Goal: Task Accomplishment & Management: Use online tool/utility

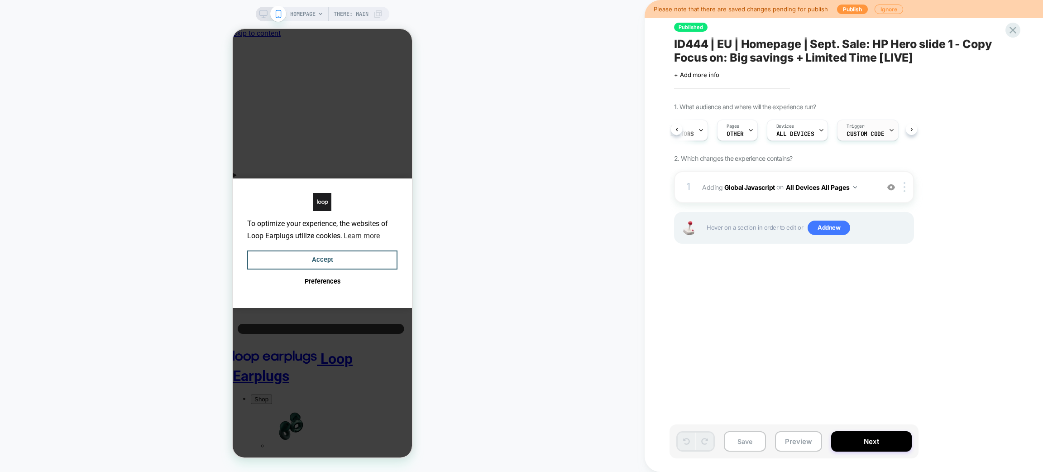
click at [0, 0] on span "Custom Code" at bounding box center [0, 0] width 0 height 0
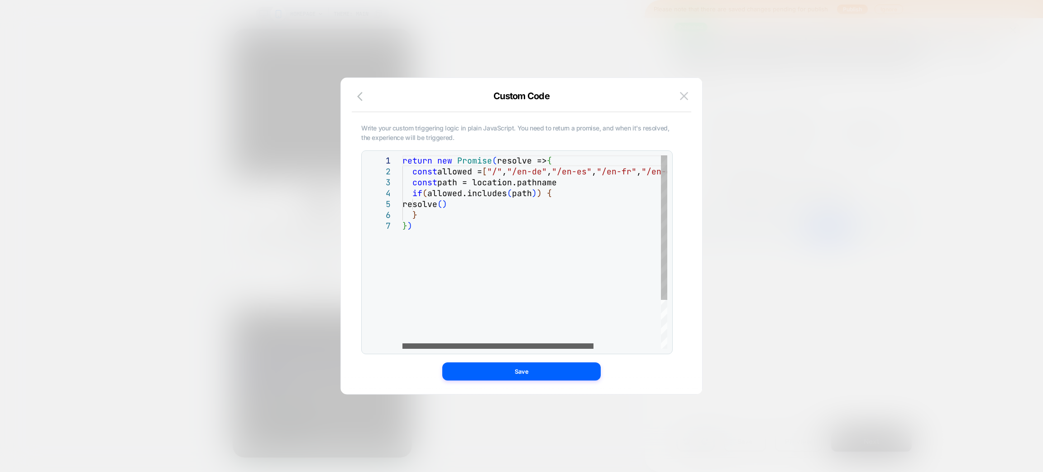
click at [444, 349] on div at bounding box center [497, 345] width 191 height 5
click at [682, 94] on img at bounding box center [684, 96] width 8 height 8
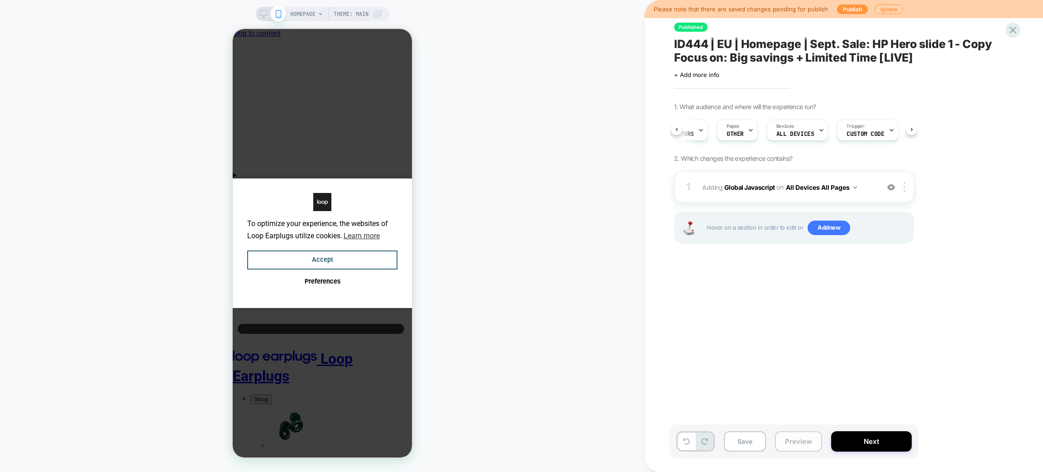
click at [179, 428] on button "Preview" at bounding box center [89, 214] width 179 height 428
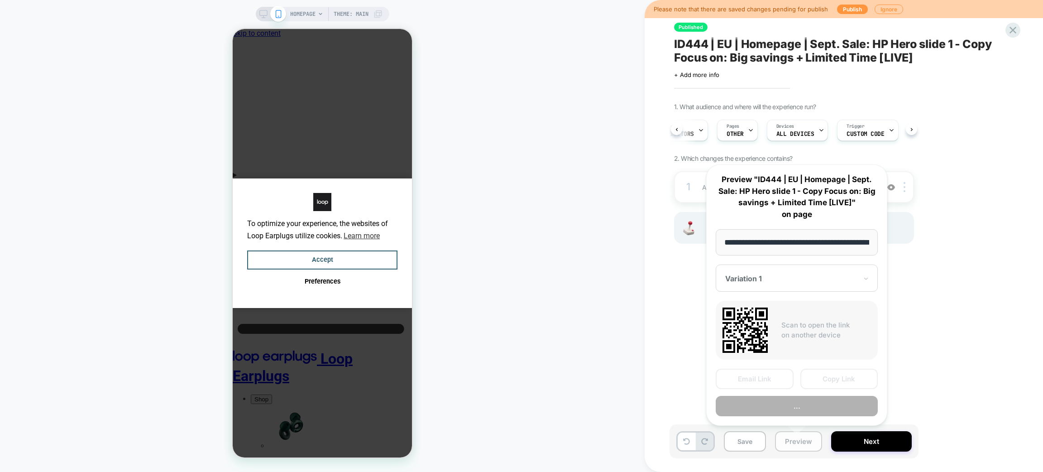
scroll to position [0, 41]
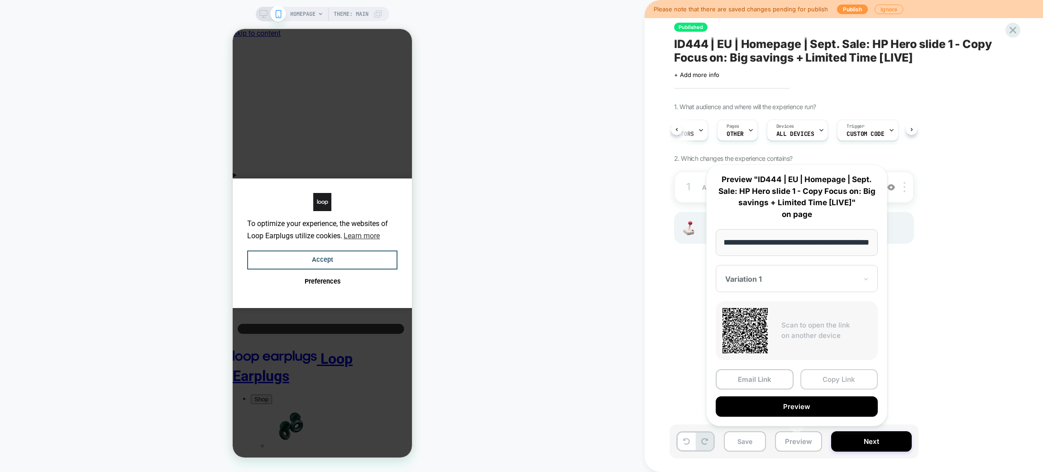
click at [822, 378] on button "Copy Link" at bounding box center [839, 379] width 78 height 20
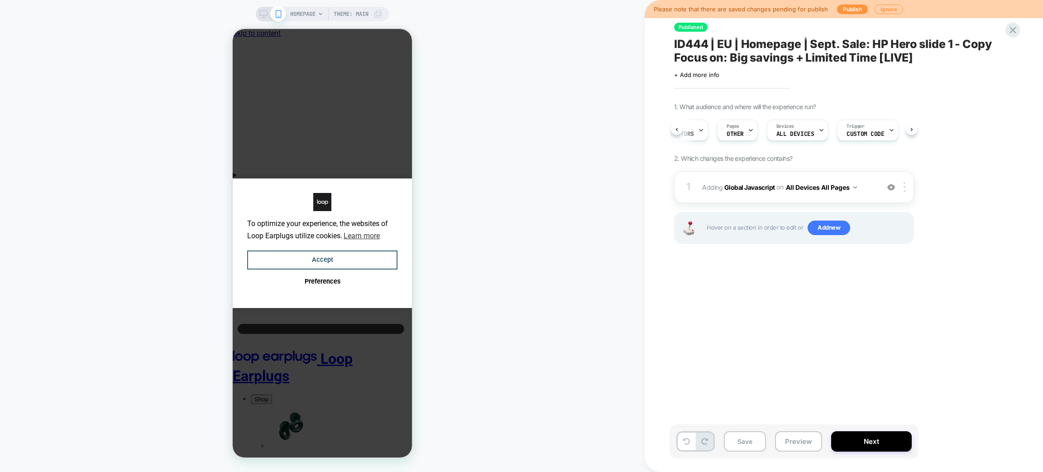
click at [813, 66] on div "Click to edit experience details + Add more info" at bounding box center [773, 71] width 198 height 14
drag, startPoint x: 813, startPoint y: 66, endPoint x: 808, endPoint y: 57, distance: 10.9
click at [813, 66] on div "Click to edit experience details + Add more info" at bounding box center [773, 71] width 198 height 14
click at [808, 56] on span "ID444 | EU | Homepage | Sept. Sale: HP Hero slide 1 - Copy Focus on: Big saving…" at bounding box center [839, 50] width 330 height 27
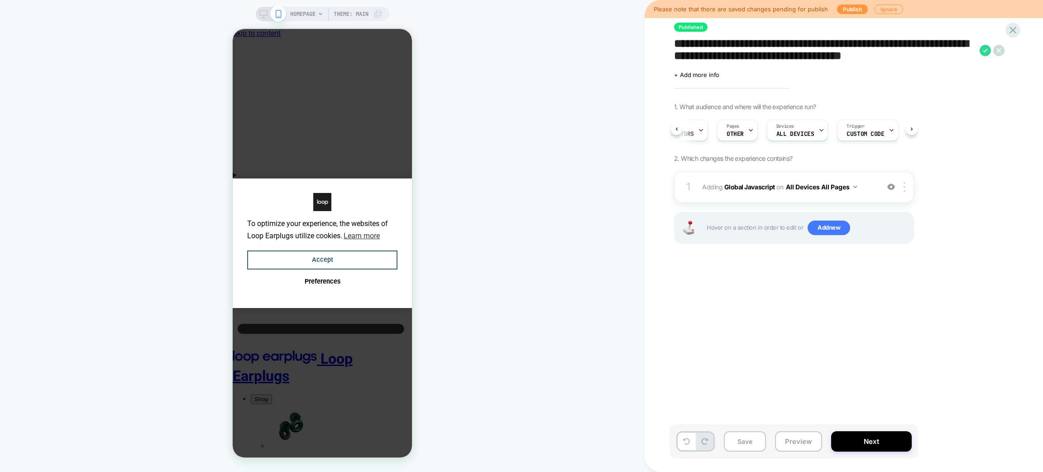
click at [0, 0] on textarea "**********" at bounding box center [0, 0] width 0 height 0
click at [569, 97] on div "HOMEPAGE Theme: MAIN" at bounding box center [322, 236] width 645 height 454
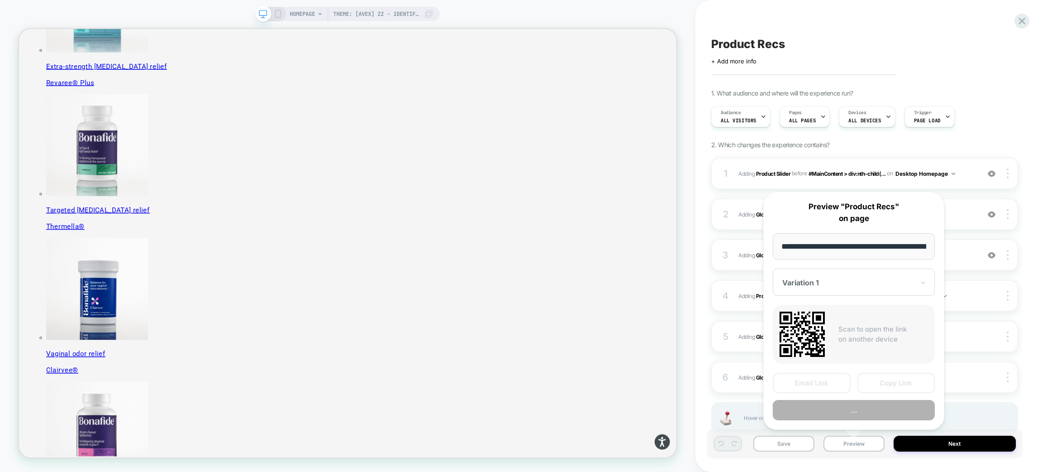
scroll to position [0, 78]
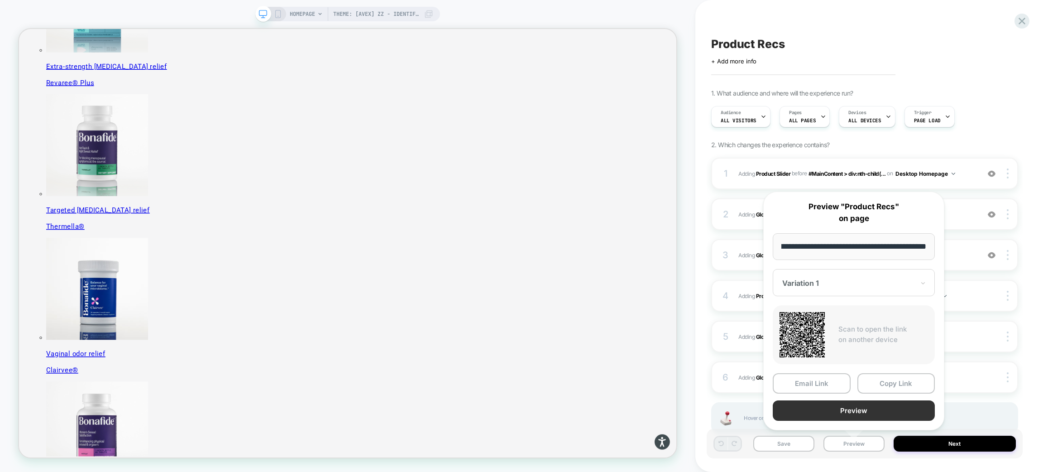
click at [835, 408] on button "Preview" at bounding box center [854, 410] width 162 height 20
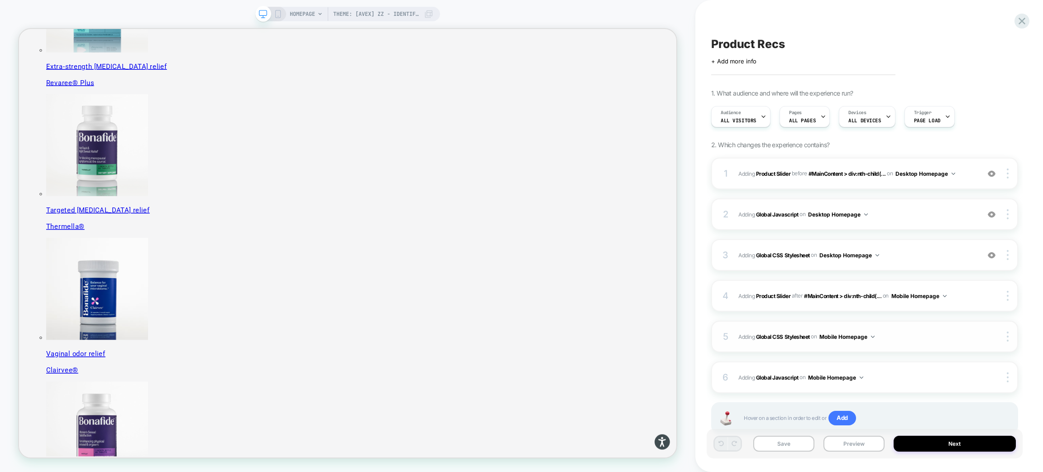
scroll to position [29, 0]
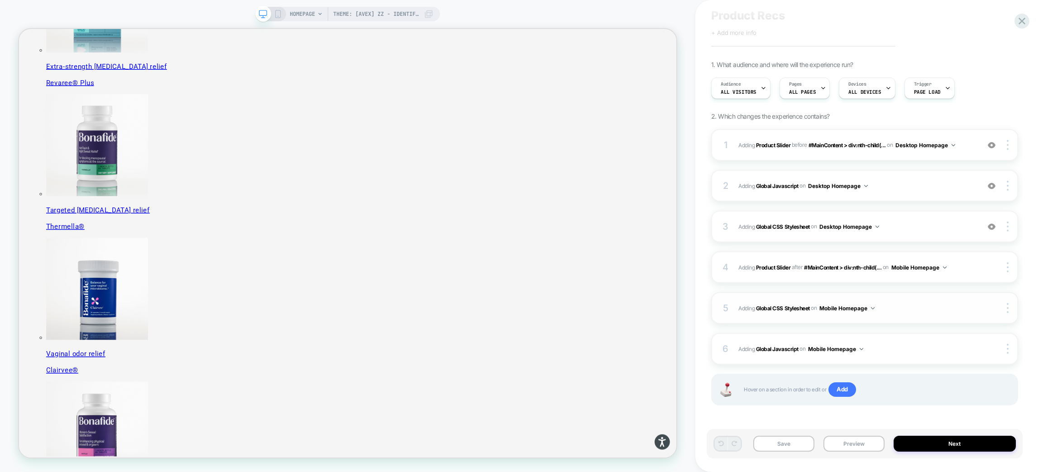
click at [883, 314] on div "5 Adding Global CSS Stylesheet on Mobile Homepage Copy to Desktop Target All De…" at bounding box center [864, 308] width 307 height 32
click at [883, 336] on div "6 Adding Global Javascript on Mobile Homepage Copy to Desktop Target All Device…" at bounding box center [864, 349] width 307 height 32
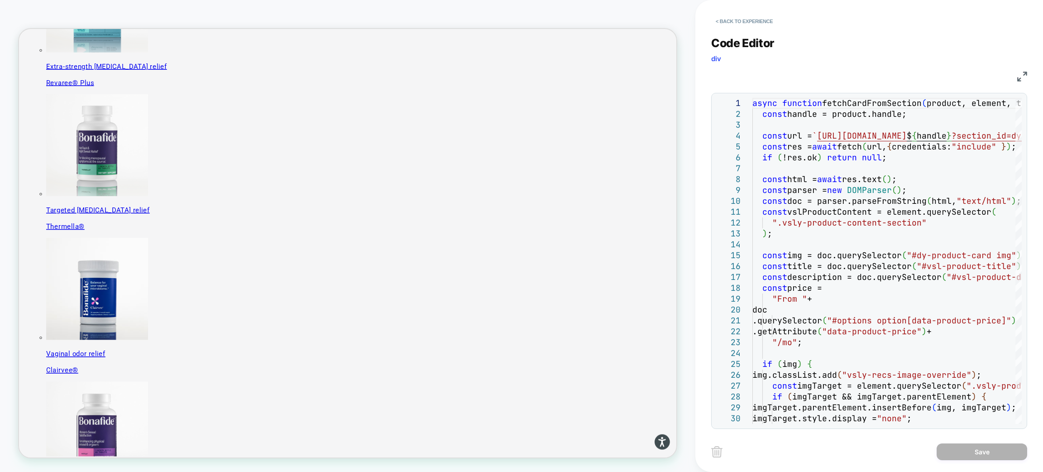
click at [757, 18] on button "< Back to experience" at bounding box center [744, 21] width 66 height 14
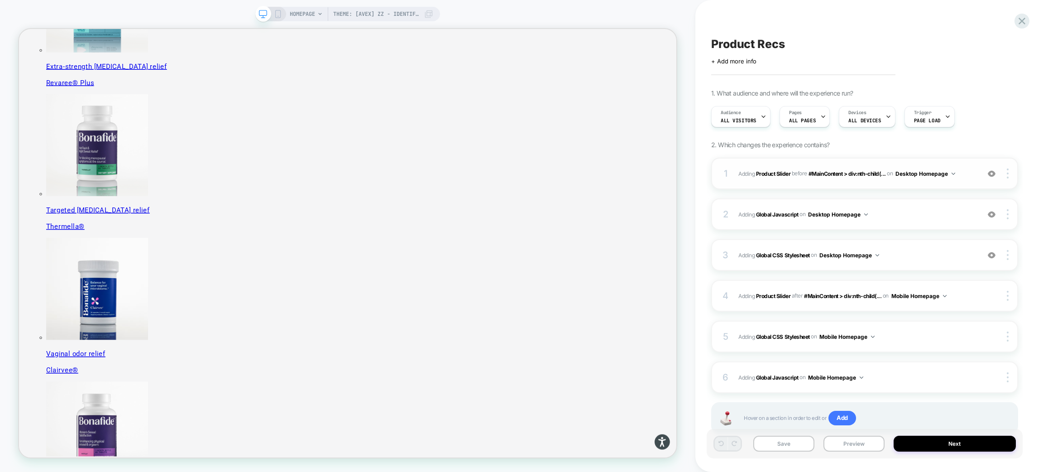
click at [0, 0] on div "1 #_loomi_addon_1755016232473 Adding Product Slider BEFORE #MainContent > div:n…" at bounding box center [0, 0] width 0 height 0
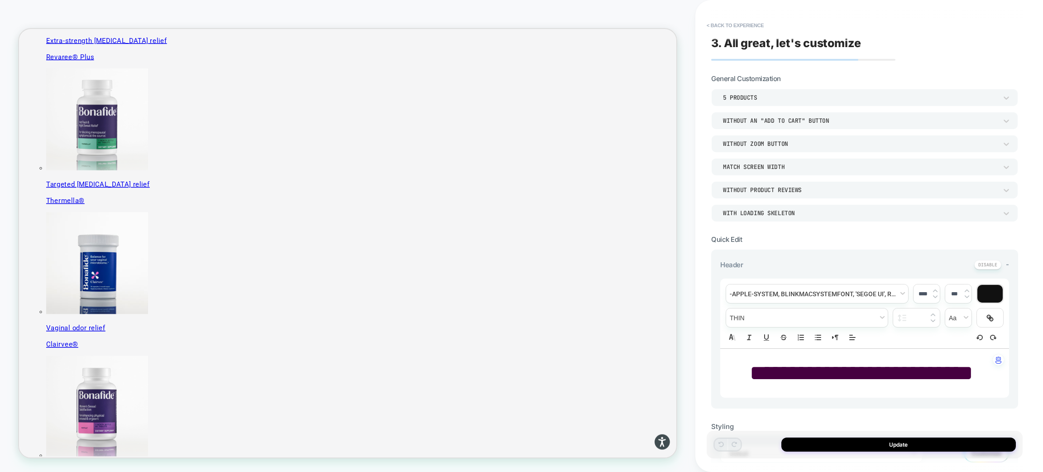
scroll to position [245, 0]
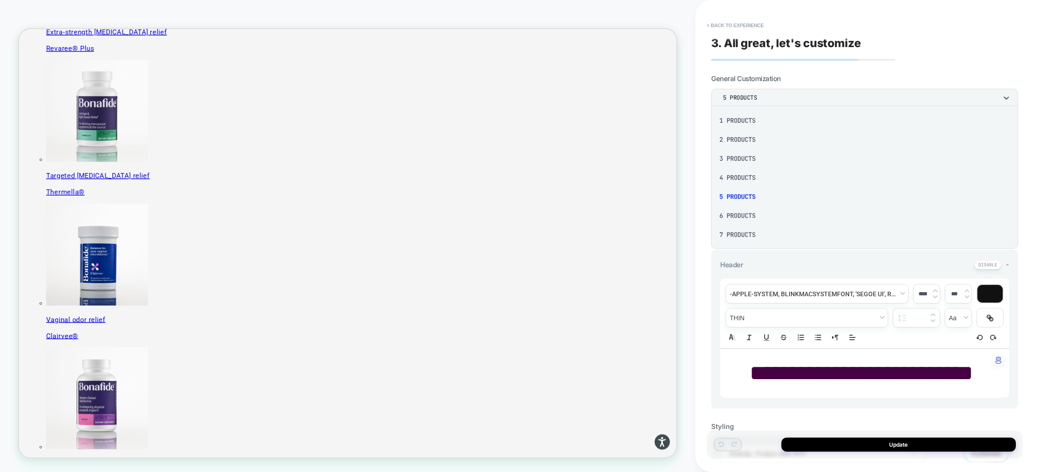
scroll to position [115, 0]
click at [740, 212] on div "14 Products" at bounding box center [865, 214] width 300 height 19
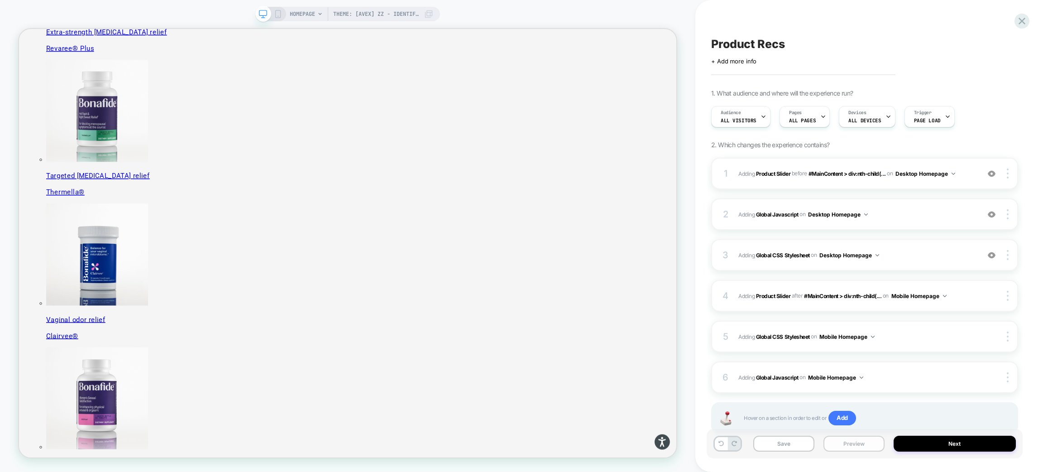
click at [870, 442] on button "Preview" at bounding box center [853, 443] width 61 height 16
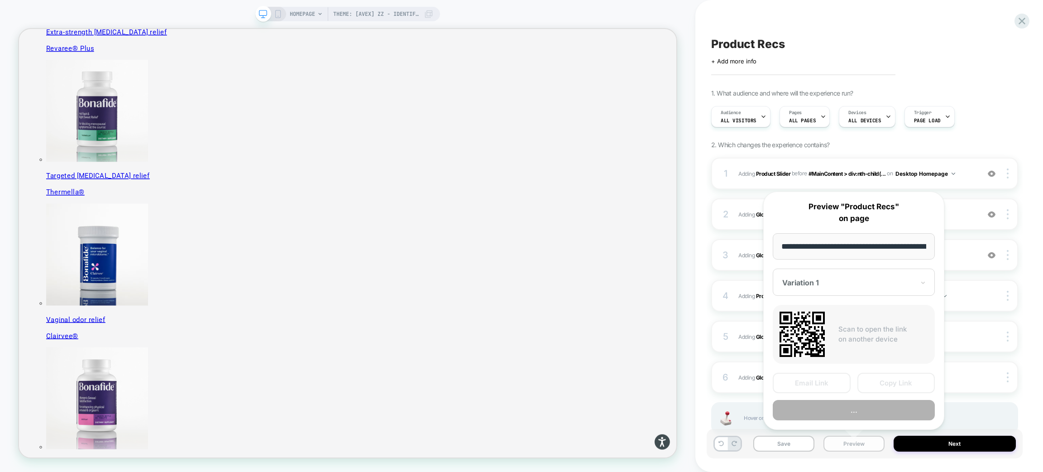
scroll to position [0, 78]
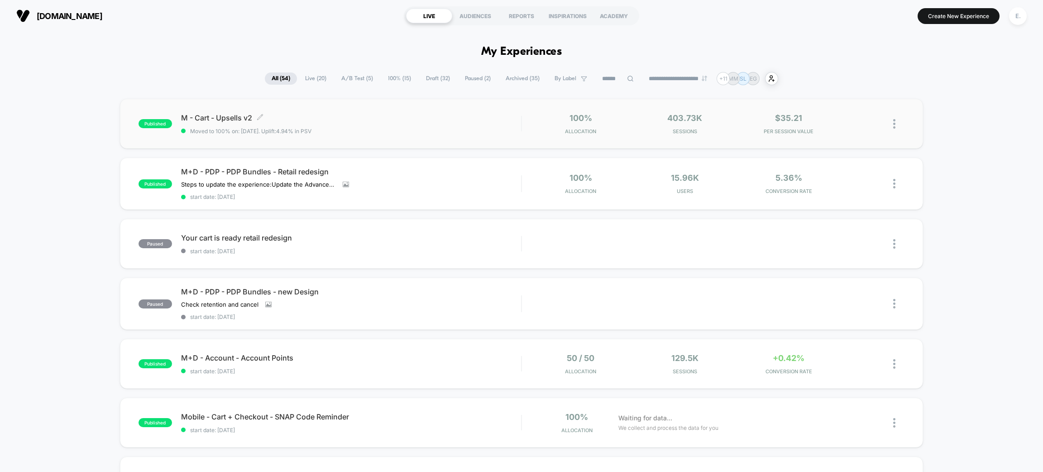
click at [389, 122] on div "M - Cart - Upsells v2 Click to edit experience details Click to edit experience…" at bounding box center [351, 123] width 340 height 21
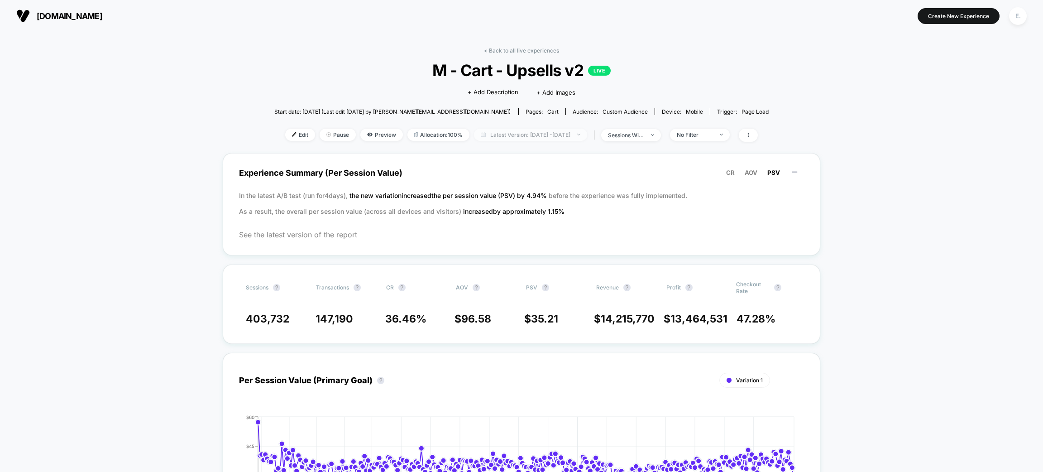
click at [521, 137] on span "Latest Version: Nov 16, 2024 - Sep 5, 2025" at bounding box center [530, 135] width 113 height 12
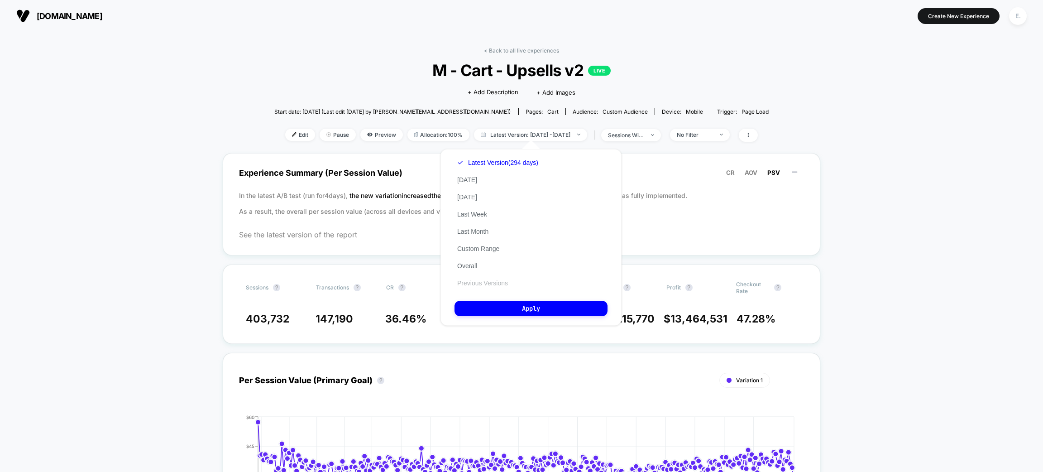
click at [485, 279] on button "Previous Versions" at bounding box center [482, 283] width 56 height 8
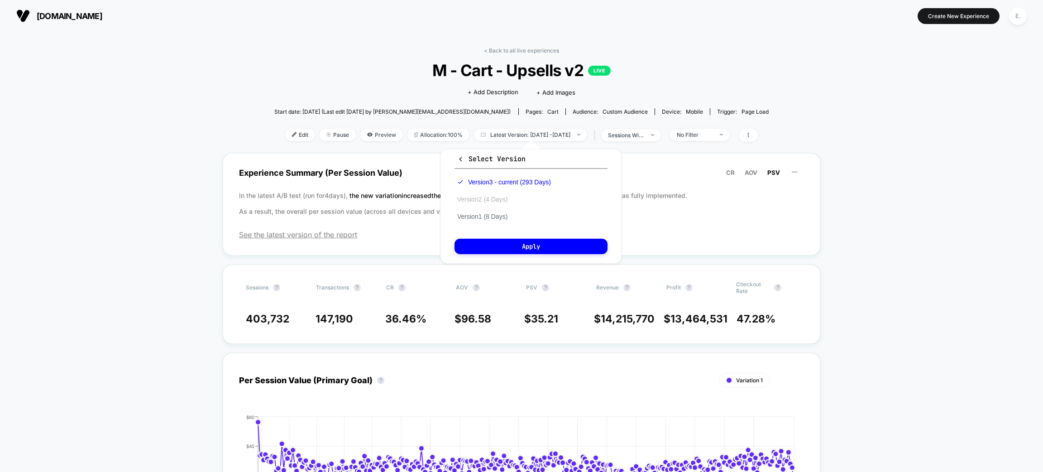
click at [492, 198] on button "Version 2 (4 Days)" at bounding box center [482, 199] width 56 height 8
click at [497, 247] on button "Apply" at bounding box center [530, 246] width 153 height 15
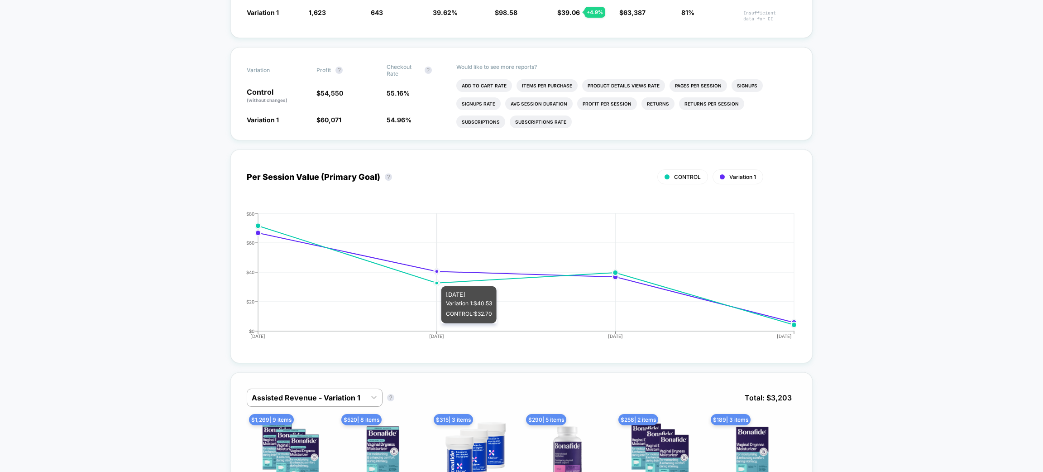
scroll to position [424, 0]
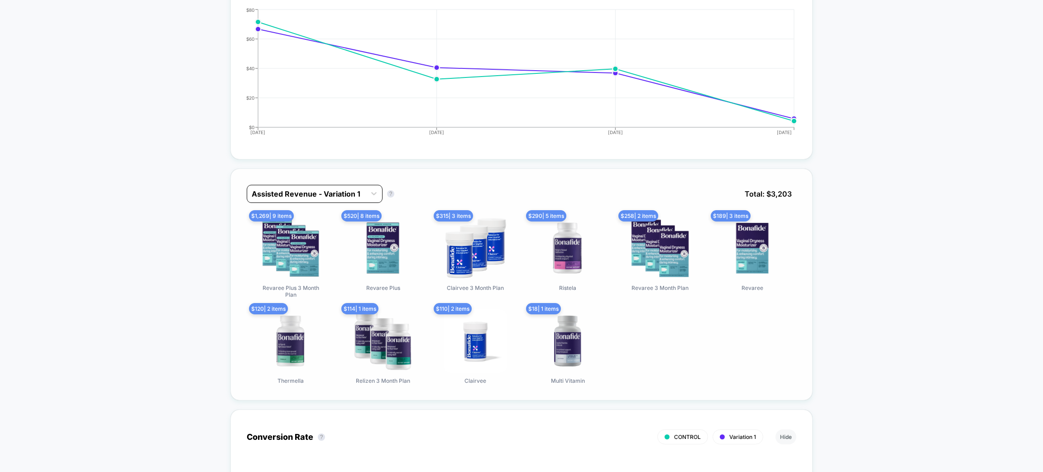
click at [358, 198] on div "Assisted Revenue - Variation 1" at bounding box center [306, 193] width 119 height 14
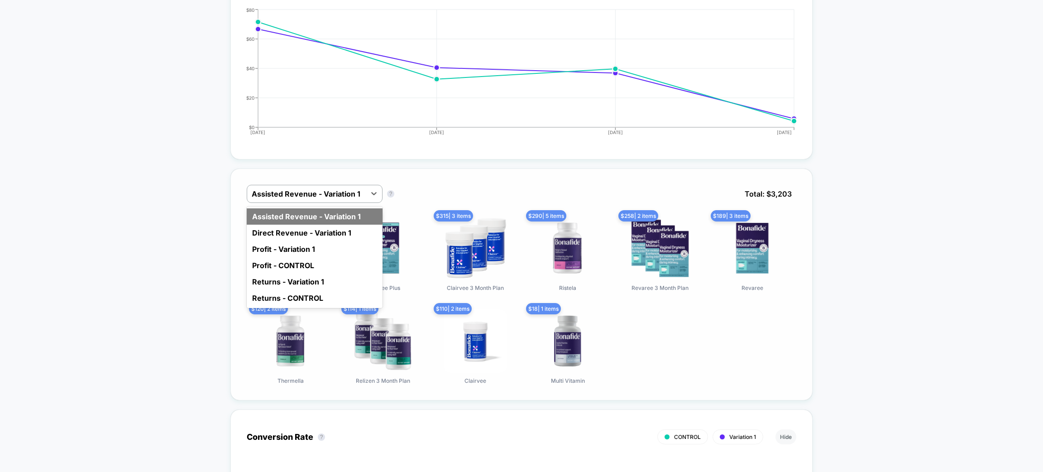
click at [290, 216] on div "Assisted Revenue - Variation 1" at bounding box center [315, 216] width 136 height 16
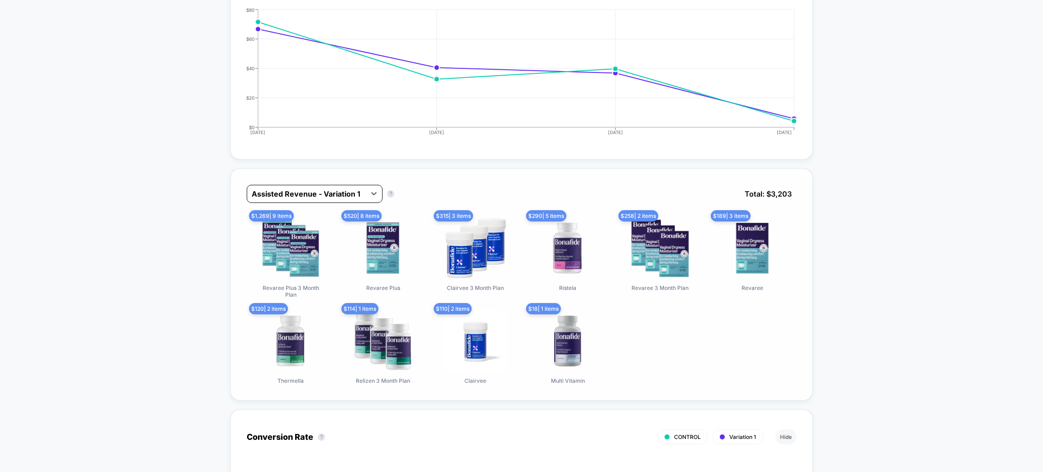
click at [357, 191] on div at bounding box center [307, 193] width 110 height 11
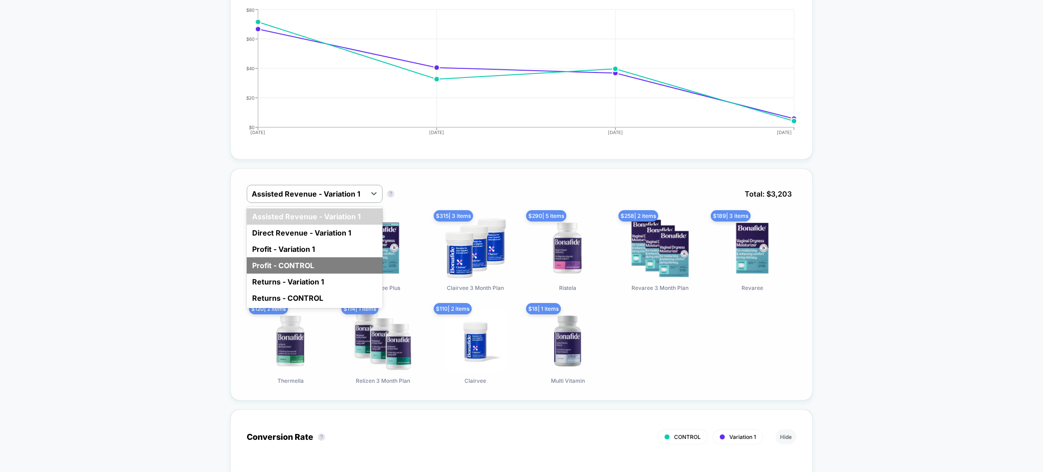
click at [282, 263] on div "Profit - CONTROL" at bounding box center [315, 265] width 136 height 16
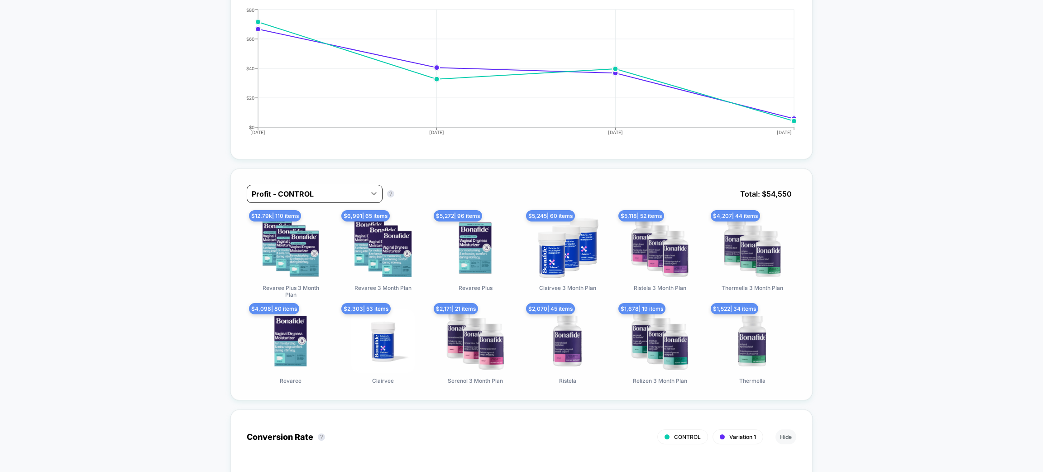
click at [375, 194] on icon at bounding box center [373, 193] width 9 height 9
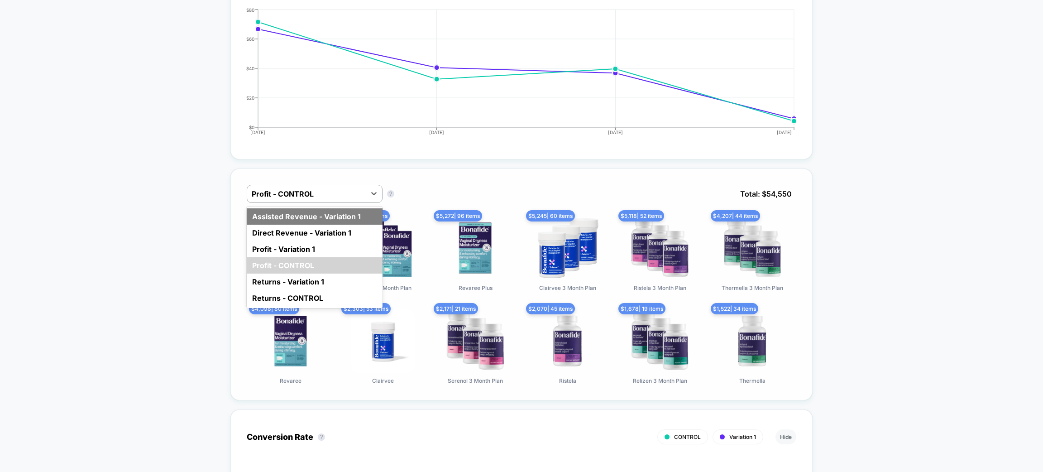
click at [339, 217] on div "Assisted Revenue - Variation 1" at bounding box center [315, 216] width 136 height 16
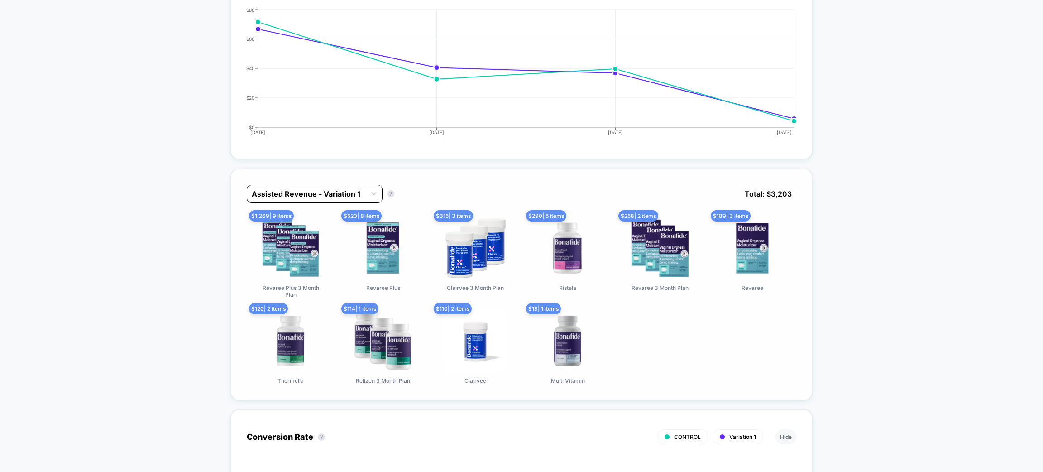
click at [342, 190] on div at bounding box center [307, 193] width 110 height 11
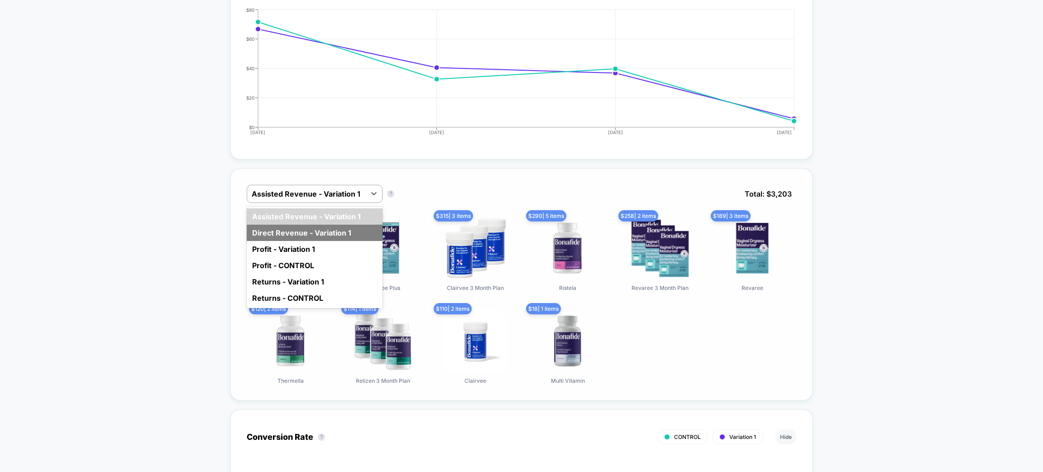
click at [310, 229] on div "Direct Revenue - Variation 1" at bounding box center [315, 233] width 136 height 16
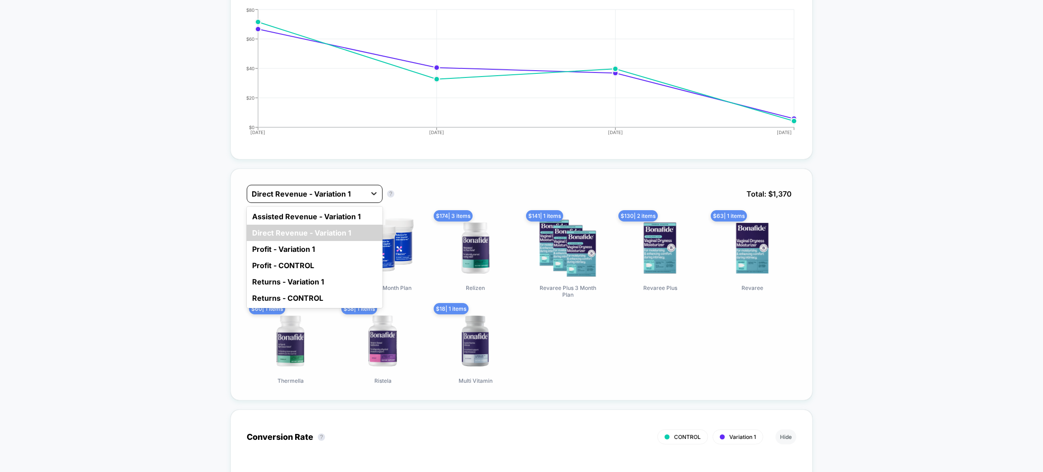
click at [373, 196] on div at bounding box center [374, 193] width 16 height 16
click at [343, 218] on div "Assisted Revenue - Variation 1" at bounding box center [315, 216] width 136 height 16
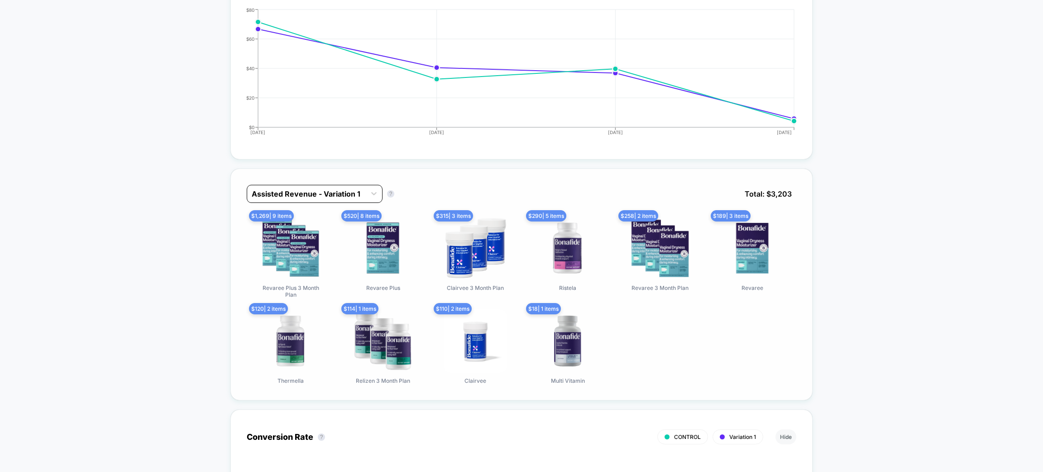
click at [340, 188] on div at bounding box center [307, 193] width 110 height 11
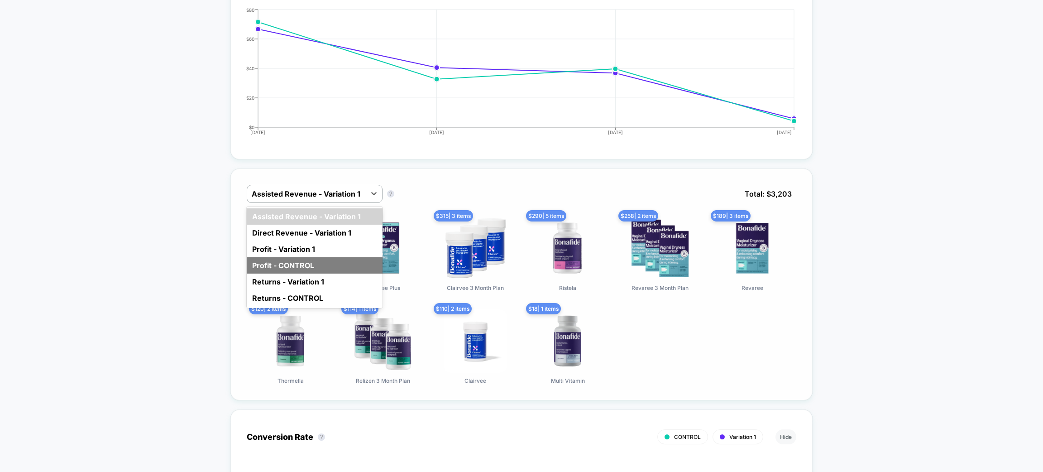
click at [295, 264] on div "Profit - CONTROL" at bounding box center [315, 265] width 136 height 16
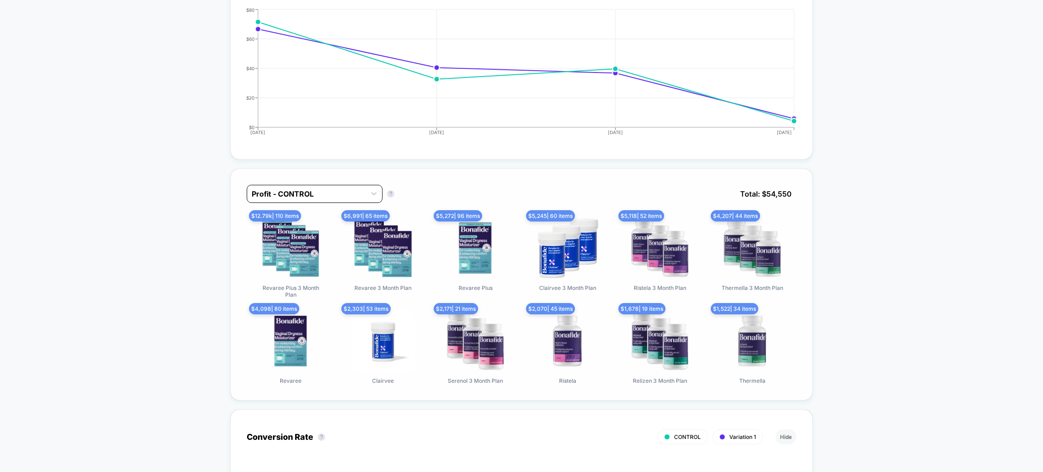
click at [306, 194] on div at bounding box center [307, 193] width 110 height 11
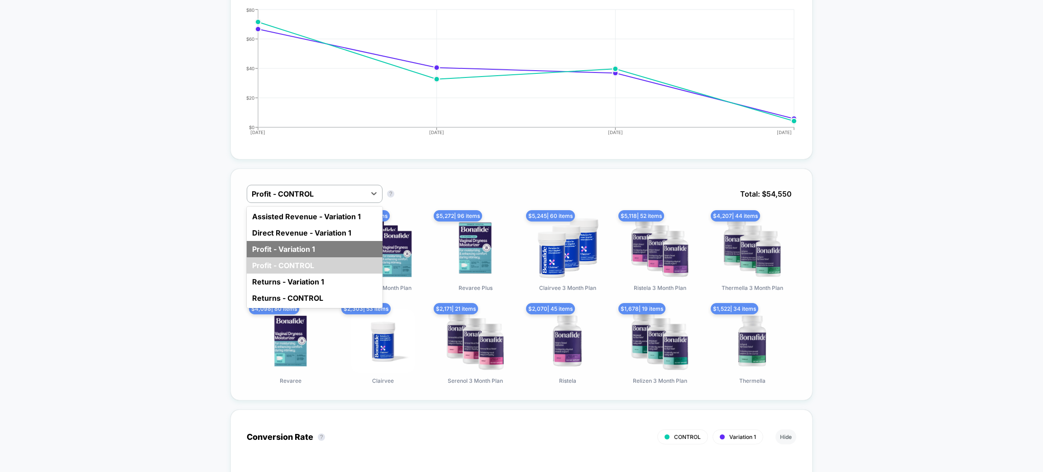
click at [299, 243] on div "Profit - Variation 1" at bounding box center [315, 249] width 136 height 16
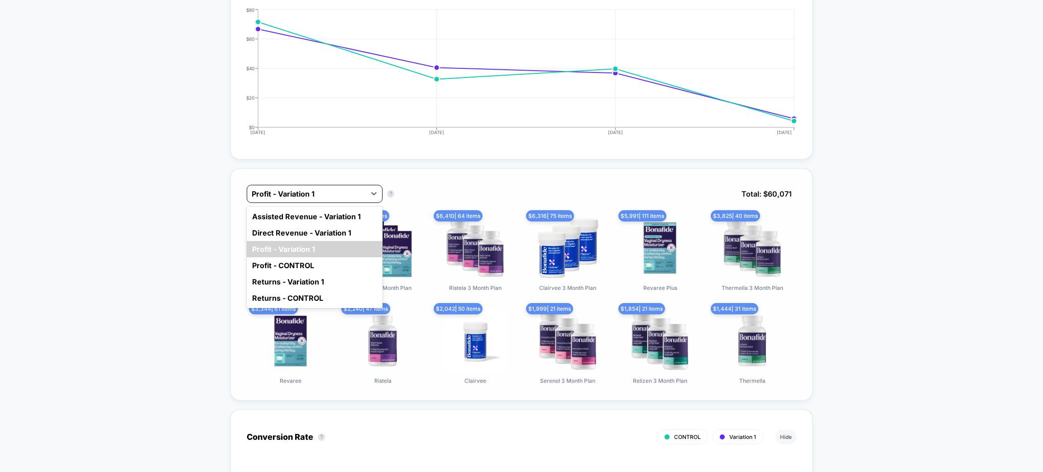
click at [301, 195] on div at bounding box center [307, 193] width 110 height 11
click at [302, 208] on div "Assisted Revenue - Variation 1" at bounding box center [315, 216] width 136 height 16
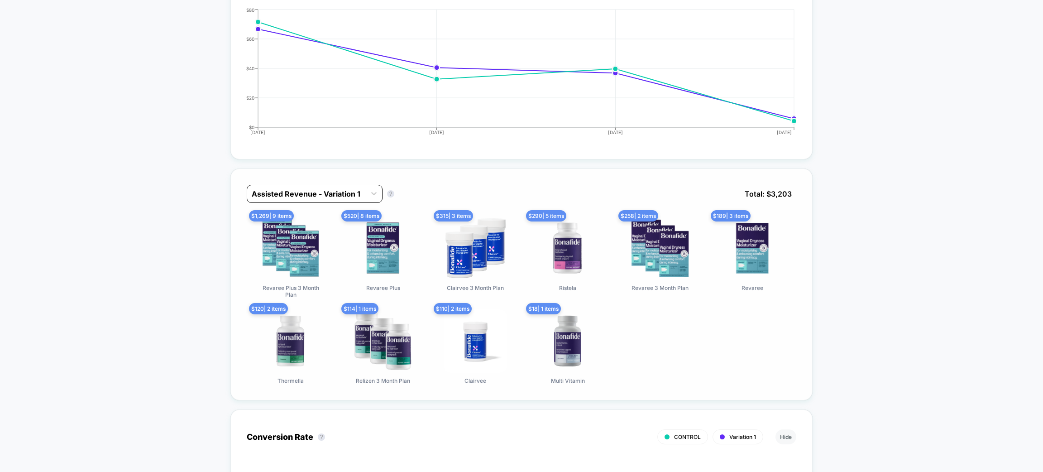
click at [330, 193] on div at bounding box center [307, 193] width 110 height 11
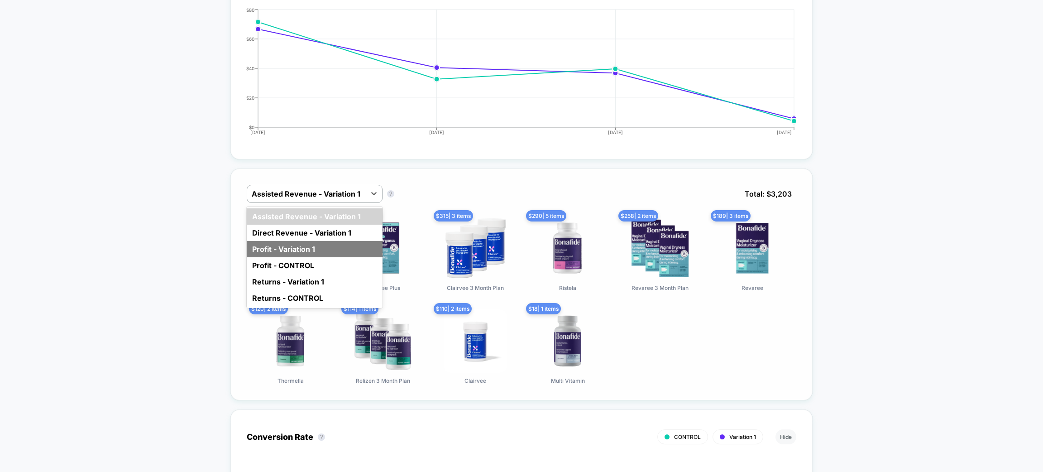
click at [295, 243] on div "Profit - Variation 1" at bounding box center [315, 249] width 136 height 16
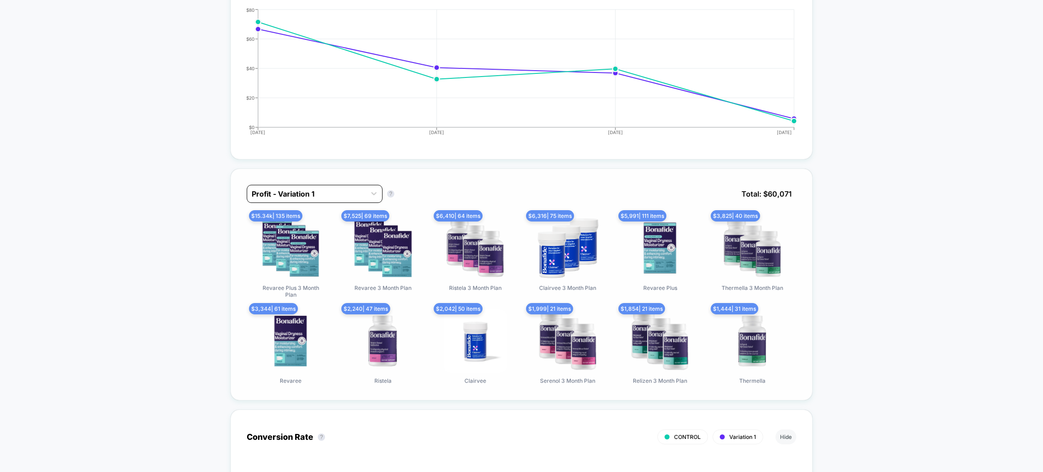
click at [300, 191] on div at bounding box center [307, 193] width 110 height 11
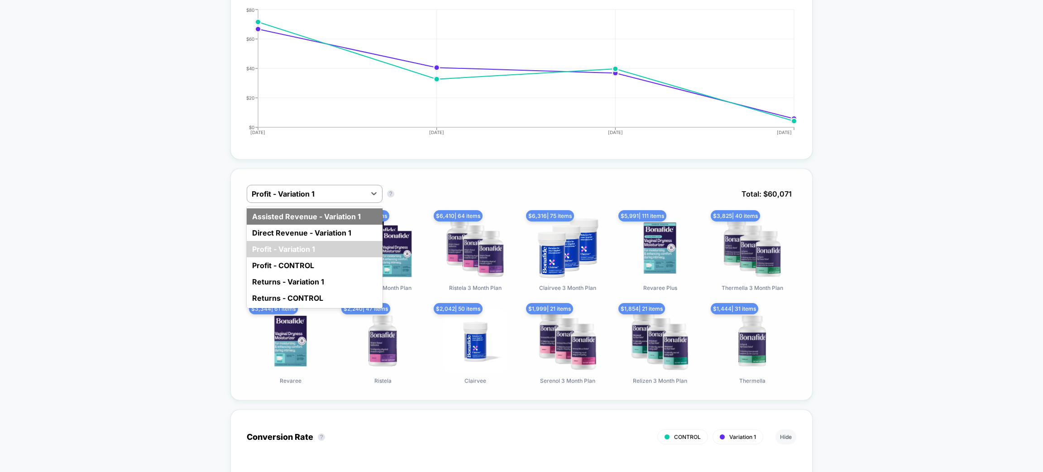
click at [303, 219] on div "Assisted Revenue - Variation 1" at bounding box center [315, 216] width 136 height 16
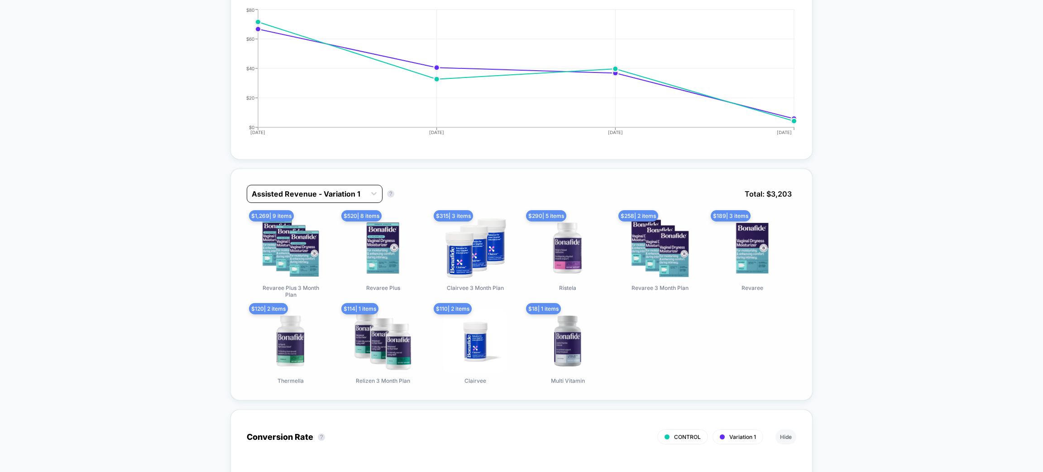
click at [301, 200] on div "Assisted Revenue - Variation 1" at bounding box center [315, 194] width 136 height 18
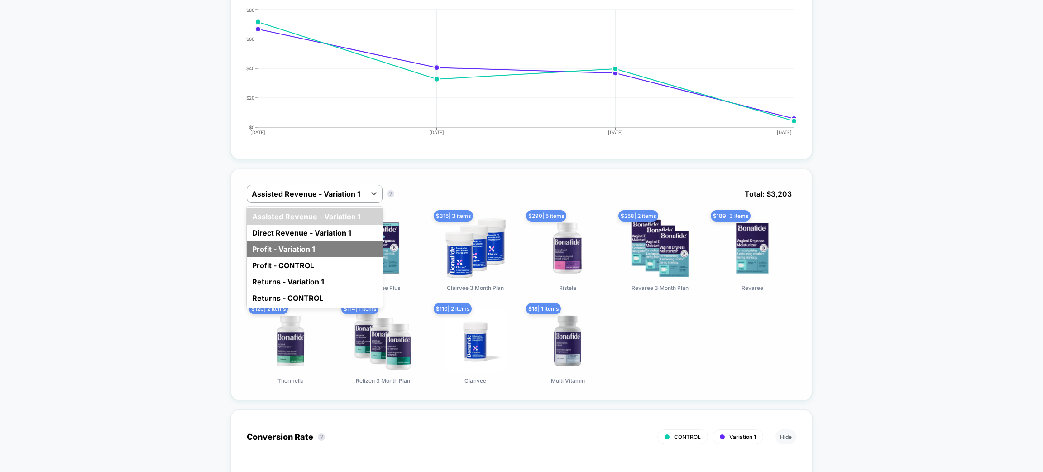
click at [302, 247] on div "Profit - Variation 1" at bounding box center [315, 249] width 136 height 16
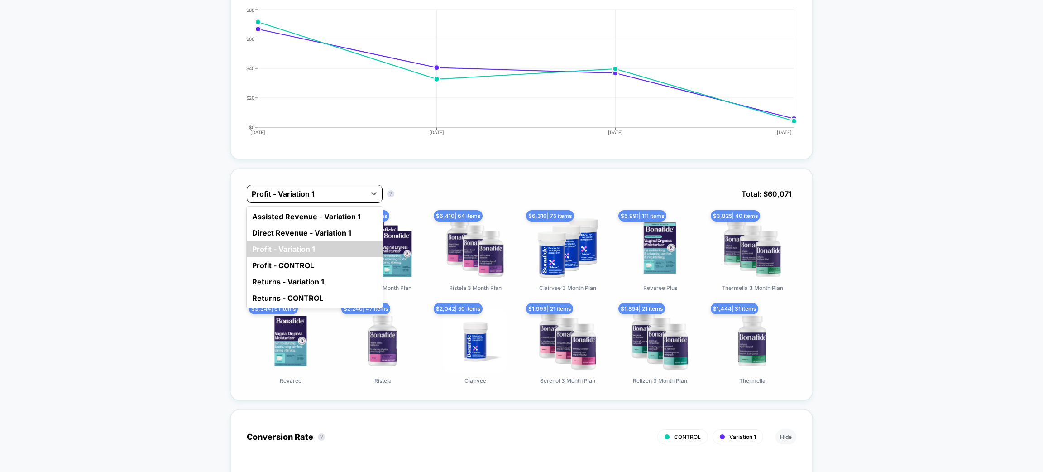
click at [309, 194] on div at bounding box center [307, 193] width 110 height 11
click at [309, 220] on div "Assisted Revenue - Variation 1" at bounding box center [315, 216] width 136 height 16
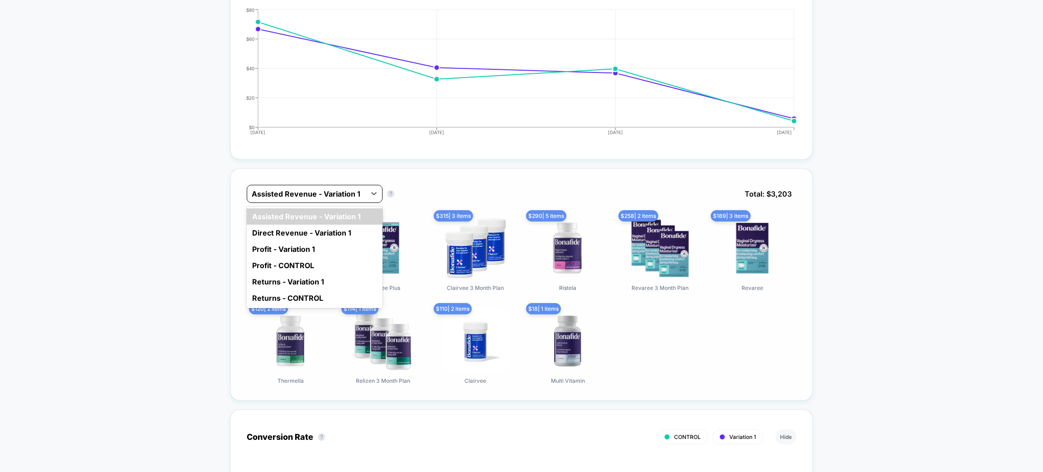
click at [307, 192] on div at bounding box center [307, 193] width 110 height 11
click at [309, 226] on div "Direct Revenue - Variation 1" at bounding box center [315, 233] width 136 height 16
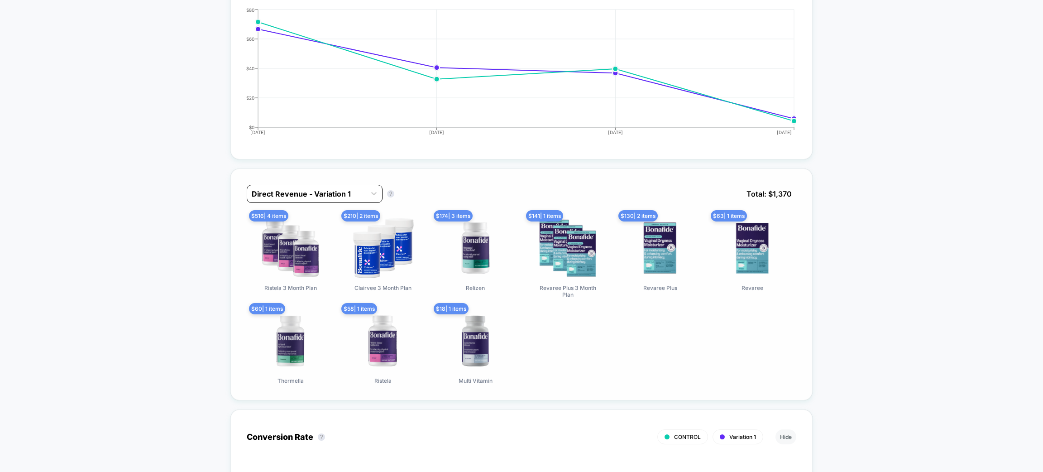
click at [311, 195] on div at bounding box center [307, 193] width 110 height 11
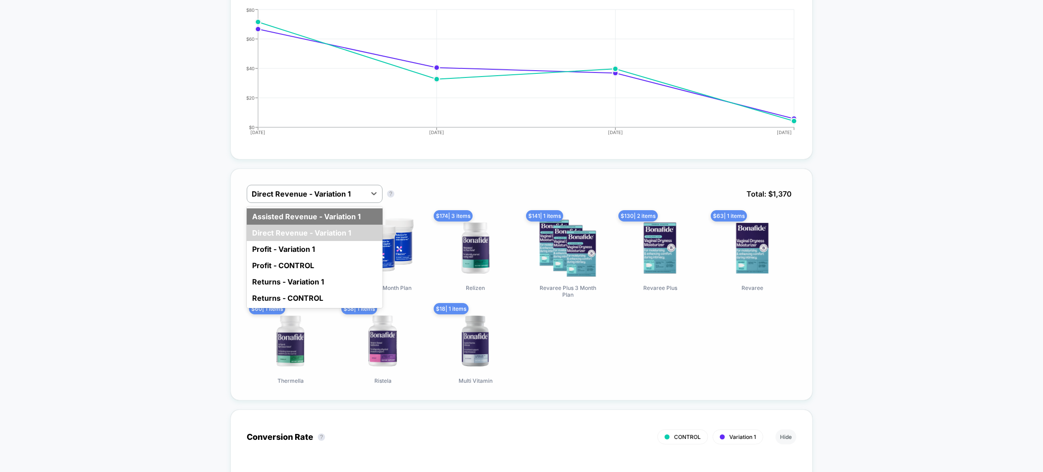
click at [313, 216] on div "Assisted Revenue - Variation 1" at bounding box center [315, 216] width 136 height 16
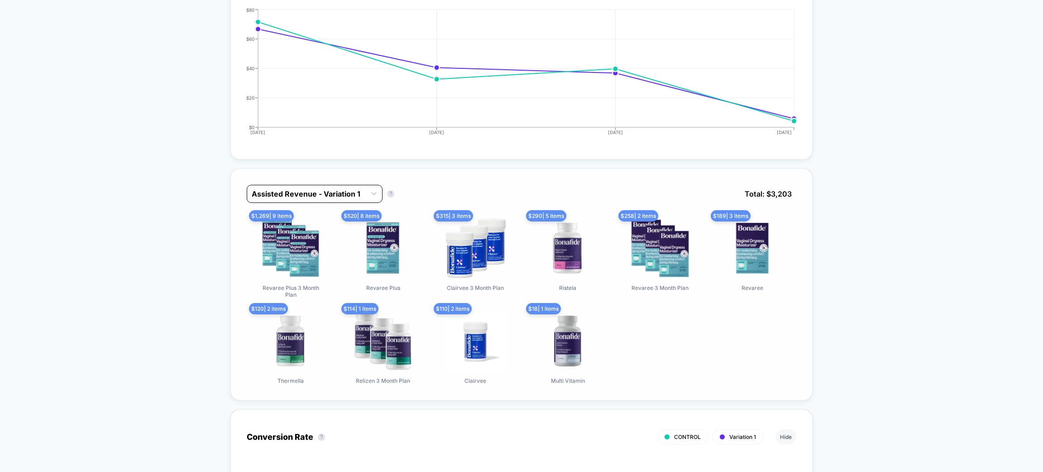
click at [313, 194] on div at bounding box center [307, 193] width 110 height 11
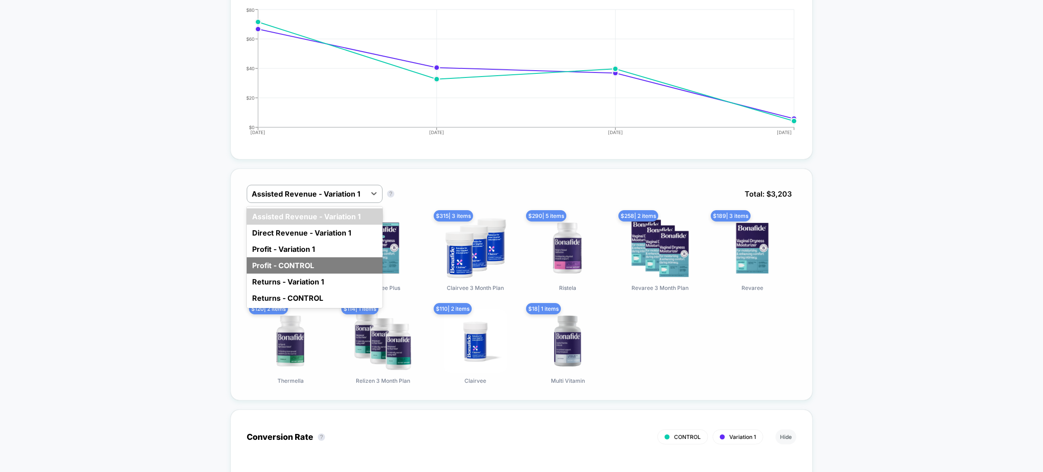
click at [309, 257] on div "Profit - CONTROL" at bounding box center [315, 265] width 136 height 16
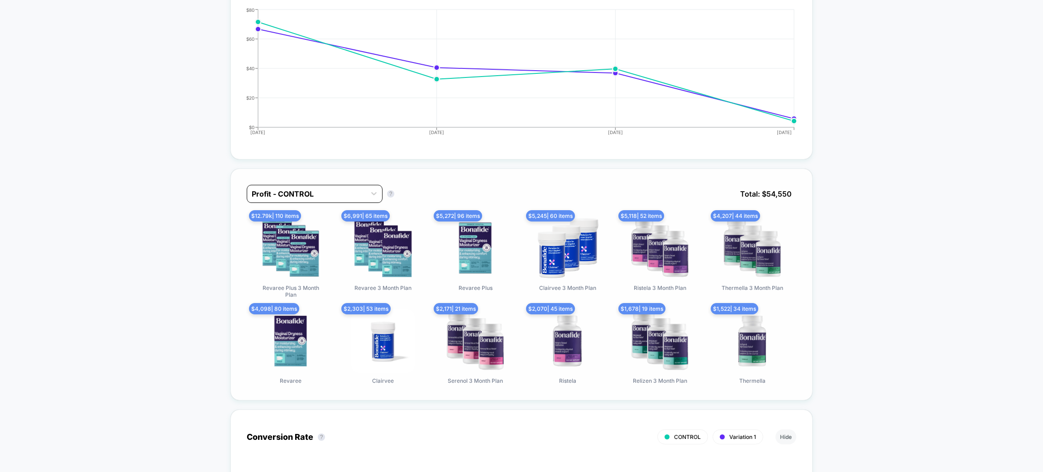
click at [304, 193] on div at bounding box center [307, 193] width 110 height 11
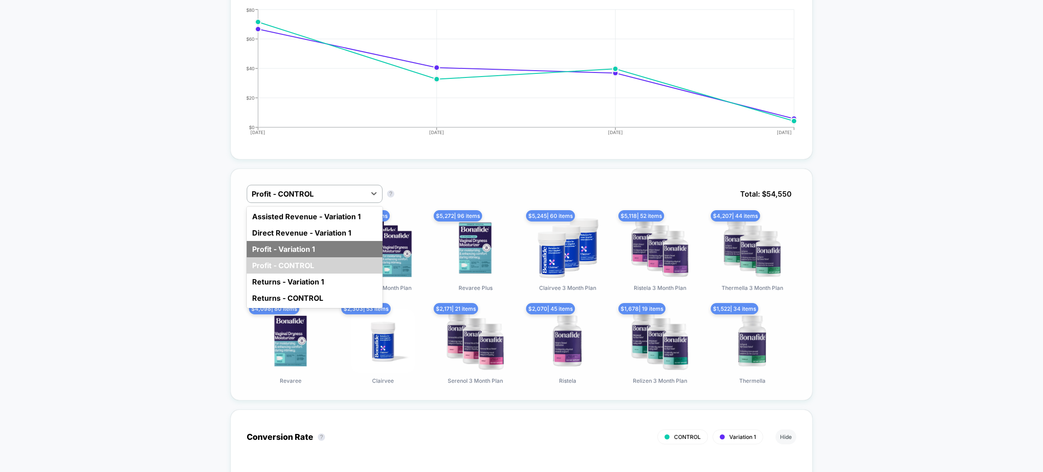
click at [301, 247] on div "Profit - Variation 1" at bounding box center [315, 249] width 136 height 16
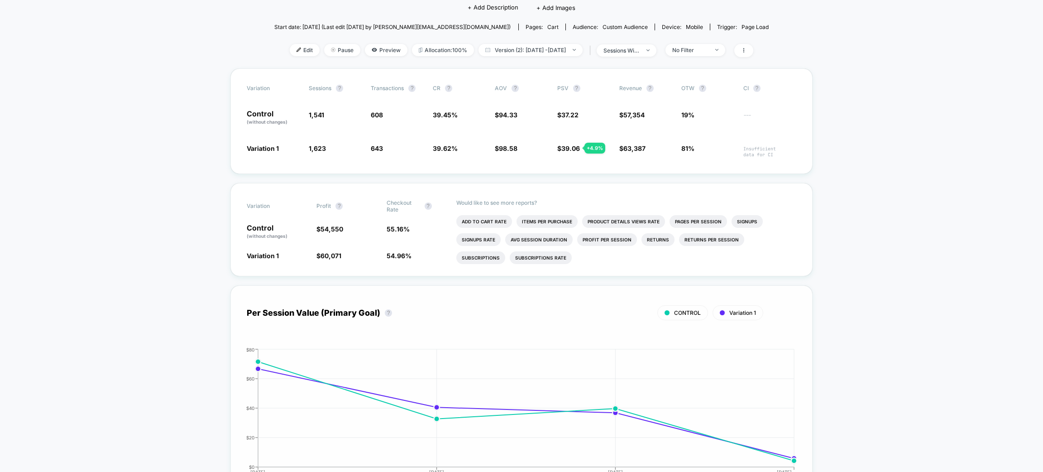
scroll to position [0, 0]
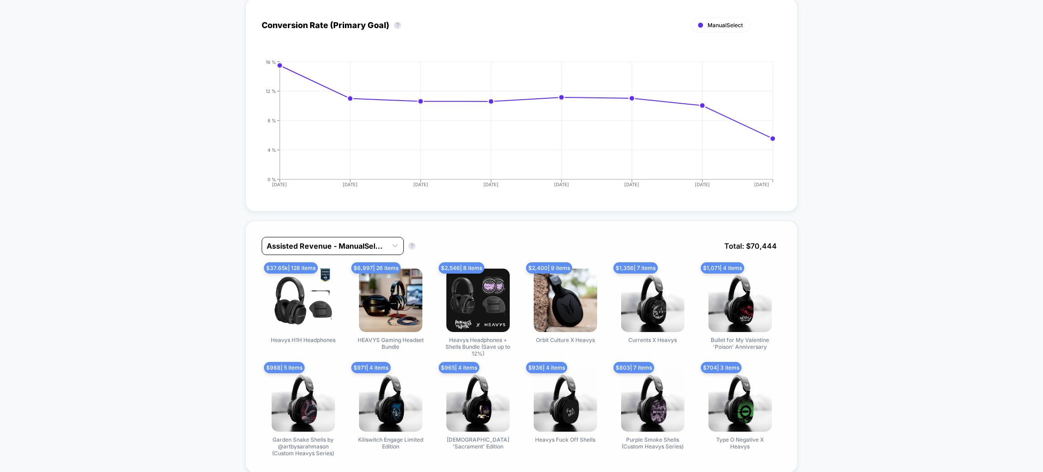
scroll to position [746, 0]
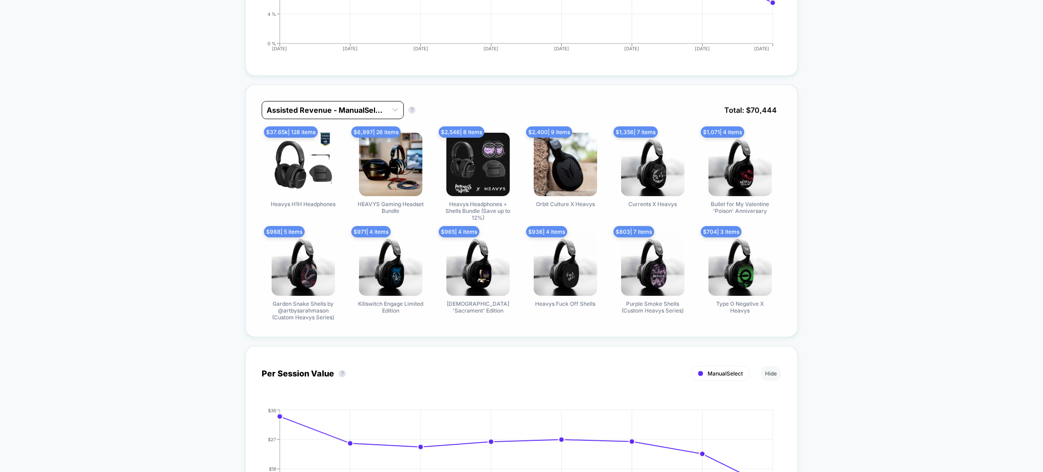
click at [336, 108] on div at bounding box center [325, 110] width 116 height 11
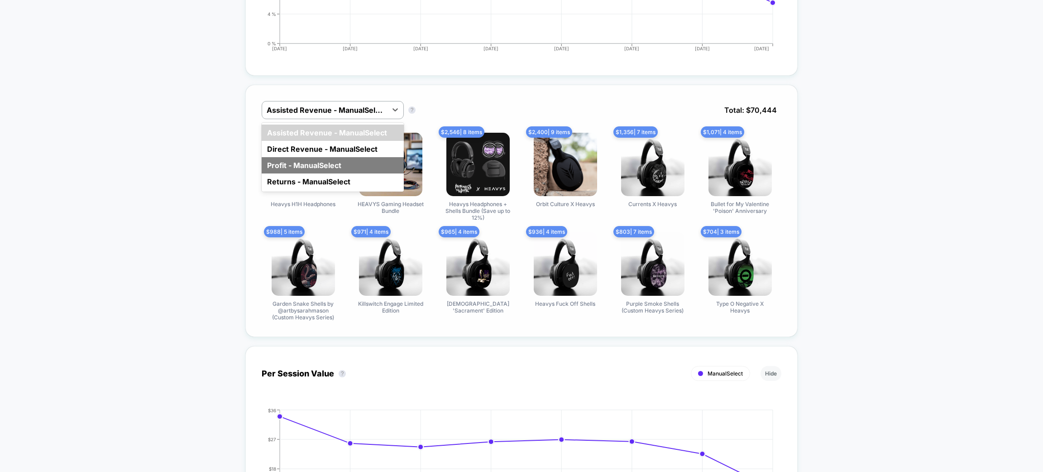
click at [328, 167] on div "Profit - ManualSelect" at bounding box center [333, 165] width 142 height 16
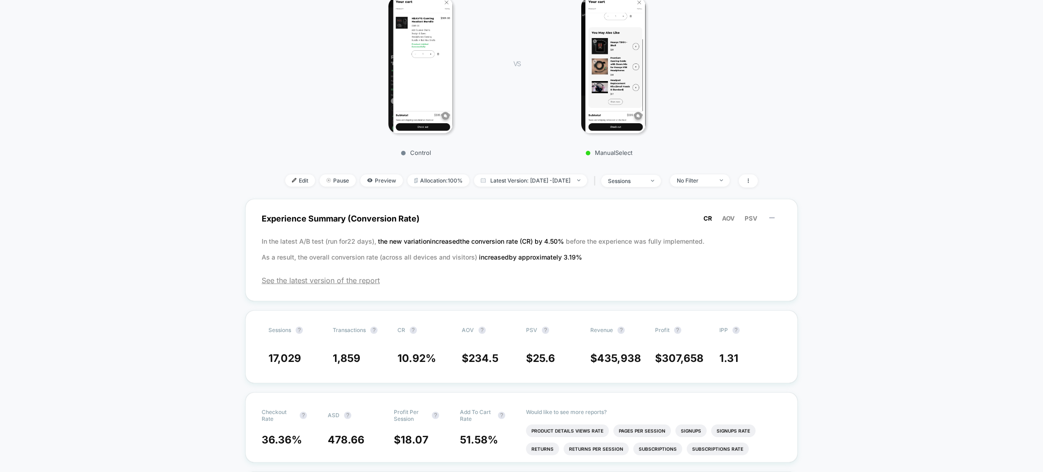
scroll to position [68, 0]
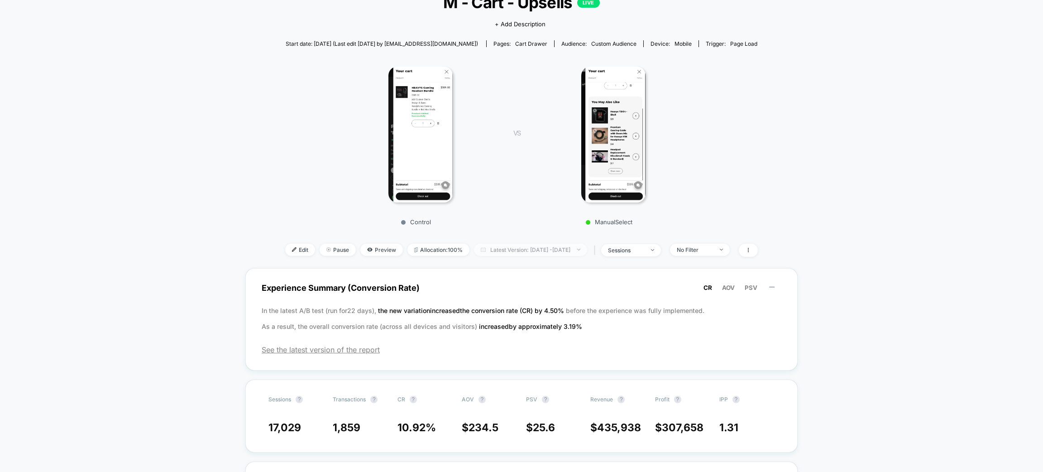
click at [541, 247] on span "Latest Version: Aug 28, 2025 - Sep 4, 2025" at bounding box center [530, 250] width 113 height 12
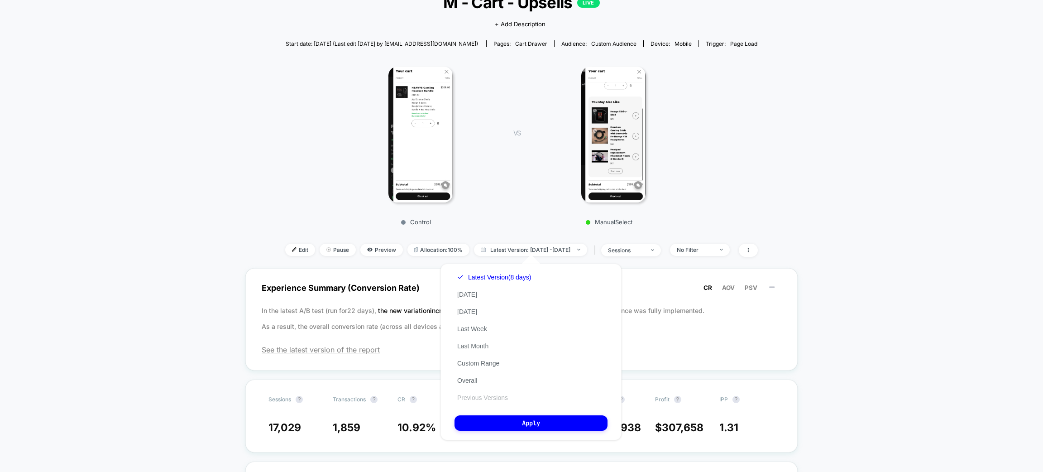
click at [473, 396] on button "Previous Versions" at bounding box center [482, 397] width 56 height 8
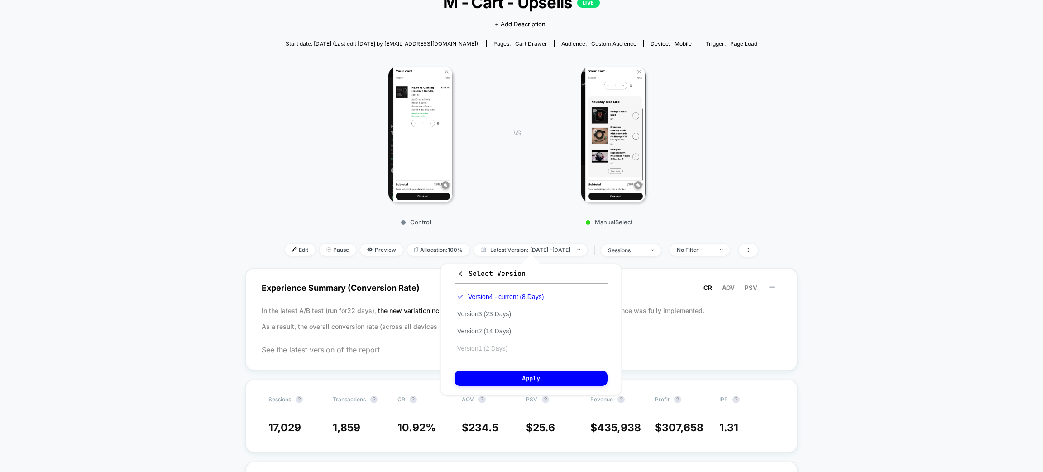
click at [484, 344] on button "Version 1 (2 Days)" at bounding box center [482, 348] width 56 height 8
click at [480, 330] on button "Version 2 (14 Days)" at bounding box center [483, 331] width 59 height 8
click at [493, 381] on button "Apply" at bounding box center [530, 377] width 153 height 15
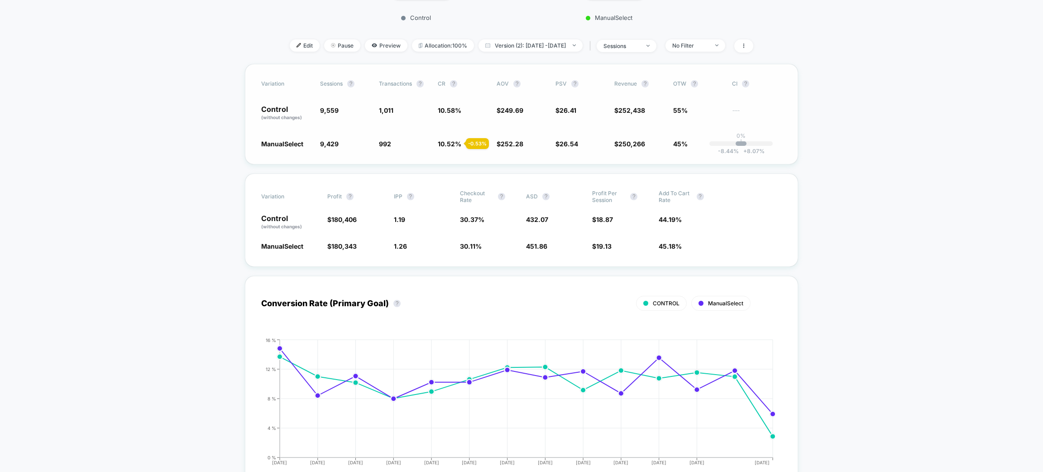
scroll to position [569, 0]
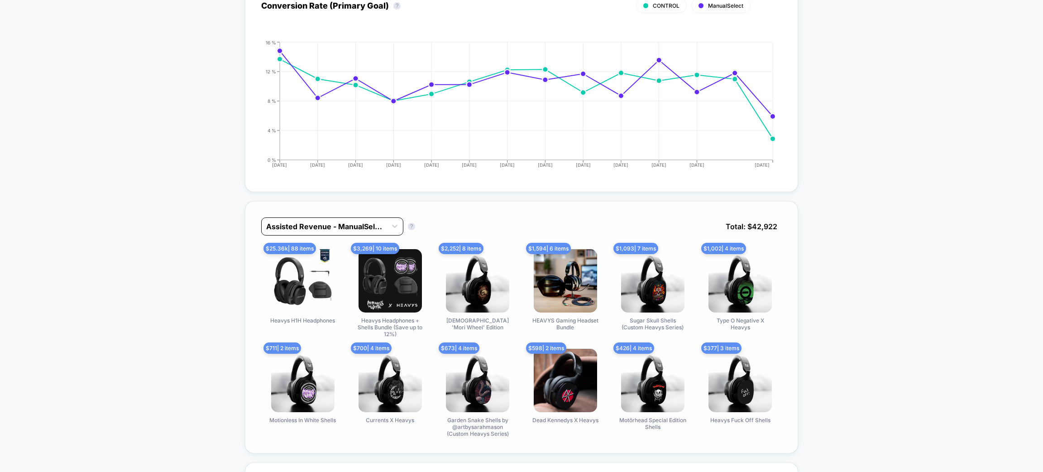
click at [370, 231] on div "Assisted Revenue - ManualSelect" at bounding box center [324, 226] width 125 height 14
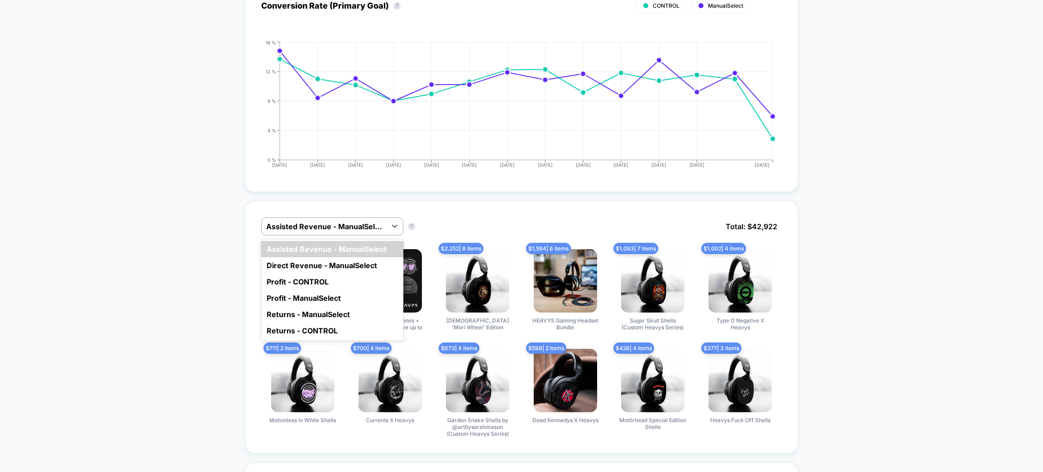
click at [360, 225] on div at bounding box center [324, 226] width 116 height 11
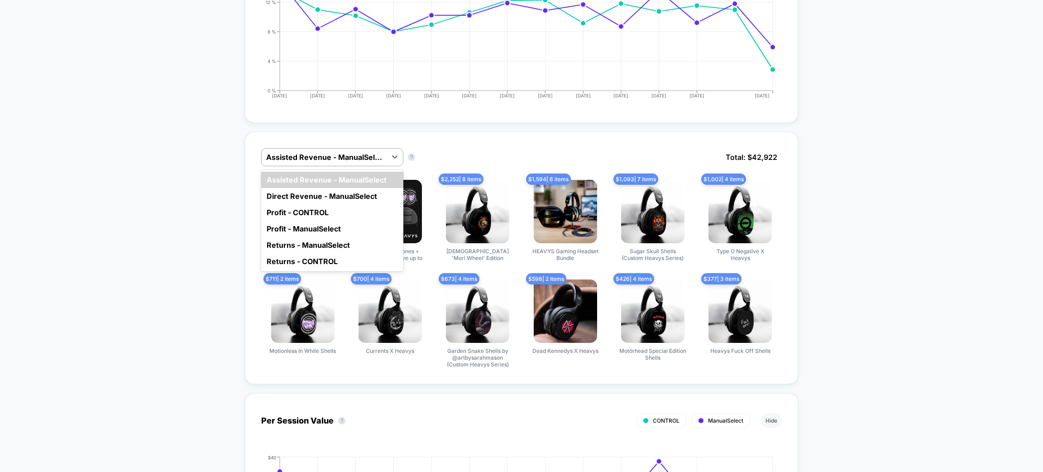
scroll to position [773, 0]
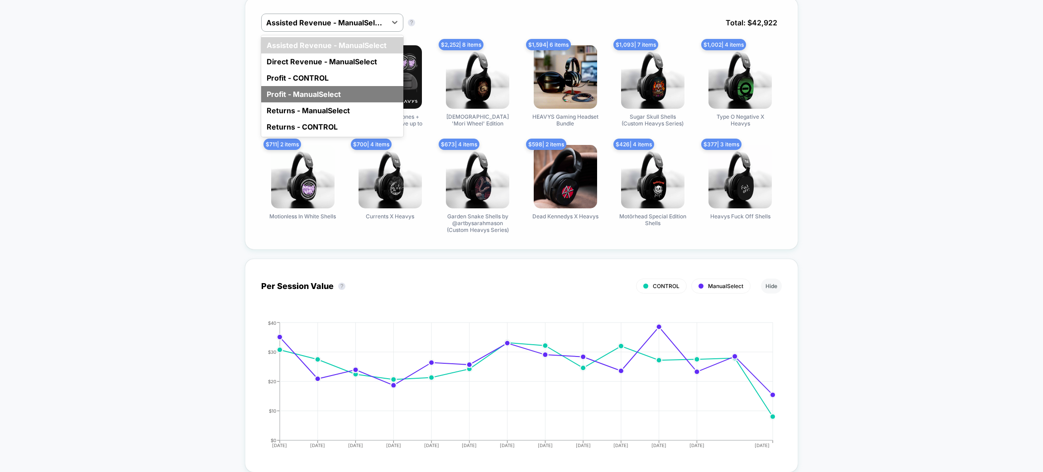
click at [313, 86] on div "Profit - ManualSelect" at bounding box center [332, 94] width 142 height 16
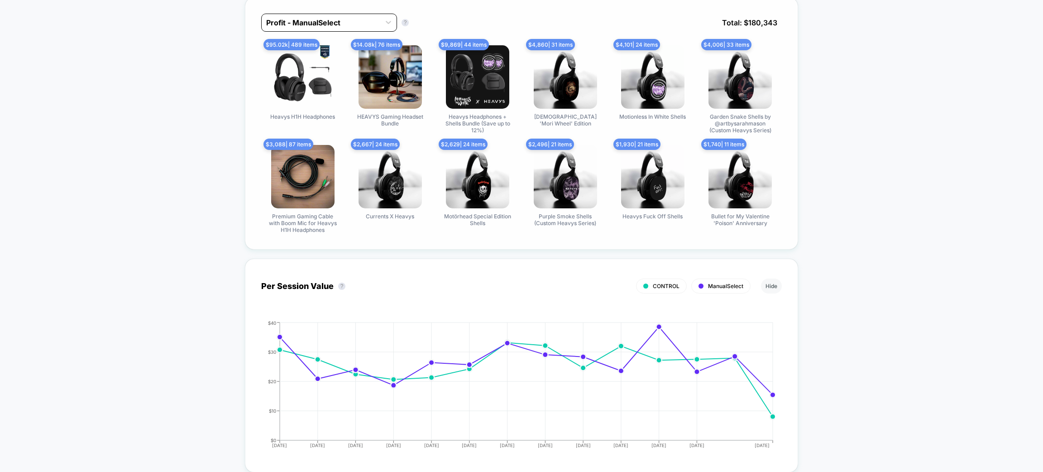
click at [316, 21] on div at bounding box center [321, 22] width 110 height 11
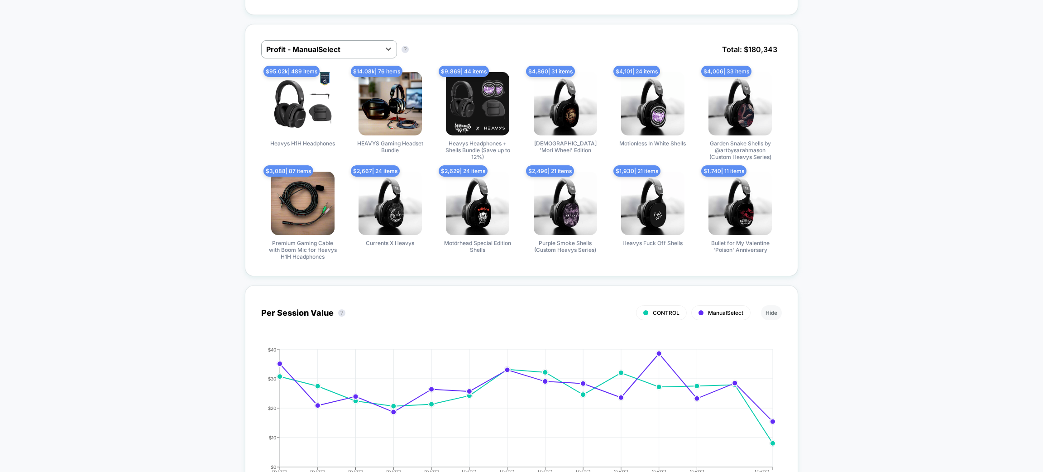
scroll to position [705, 0]
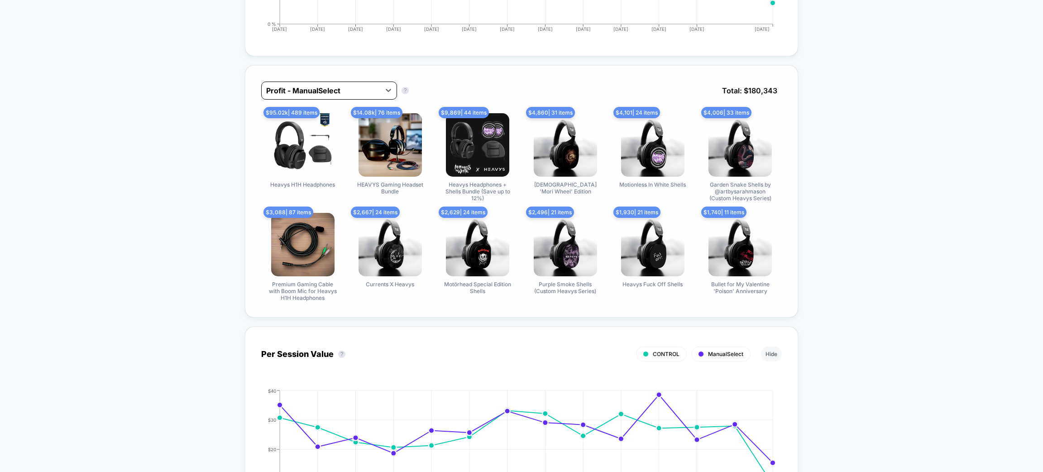
click at [330, 85] on div at bounding box center [321, 90] width 110 height 11
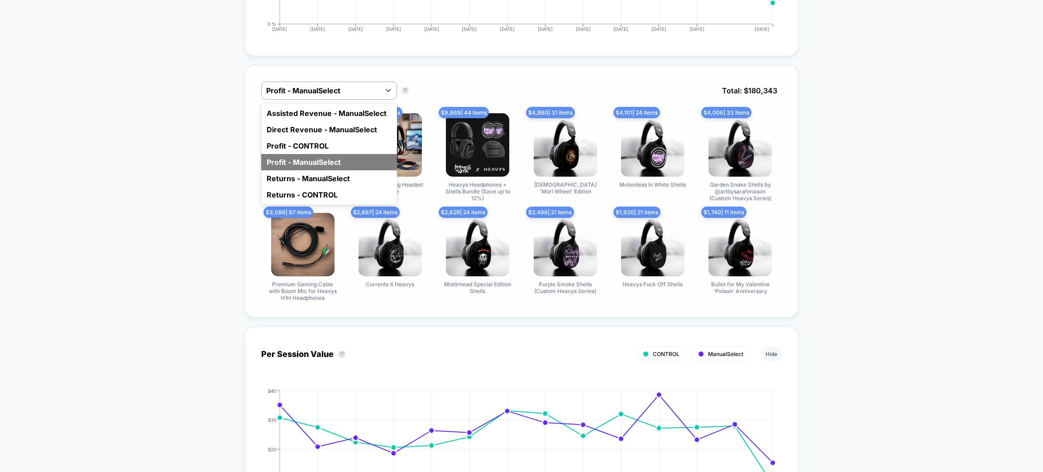
click at [346, 160] on div "Profit - ManualSelect" at bounding box center [329, 162] width 136 height 16
click at [315, 89] on div at bounding box center [321, 90] width 110 height 11
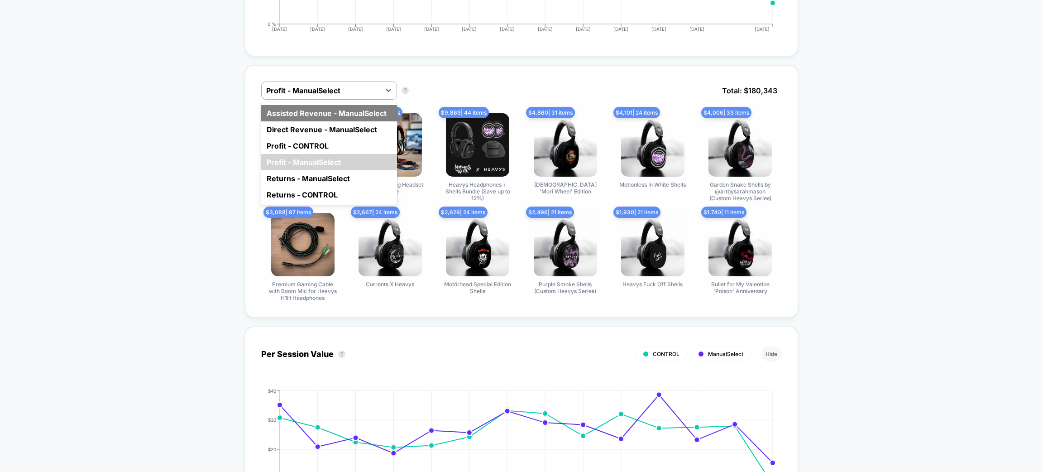
click at [296, 113] on div "Assisted Revenue - ManualSelect" at bounding box center [329, 113] width 136 height 16
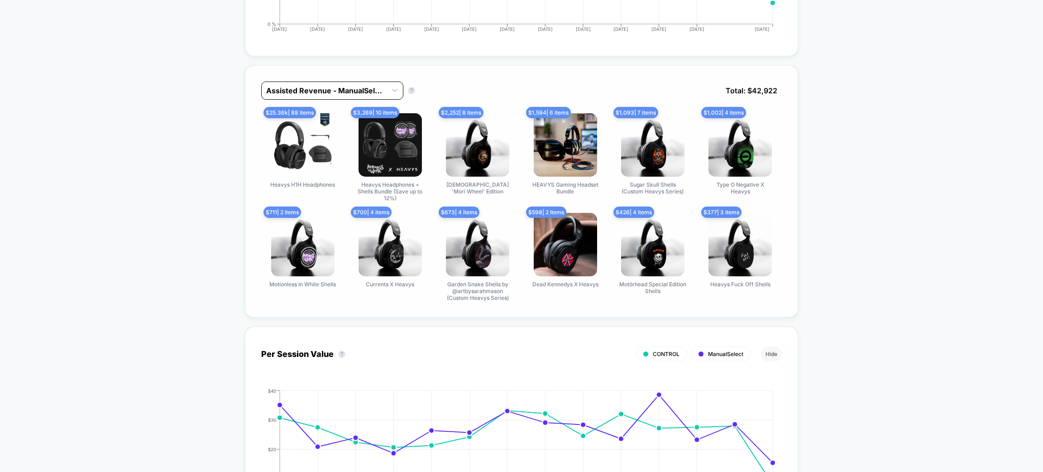
click at [307, 87] on div at bounding box center [324, 90] width 116 height 11
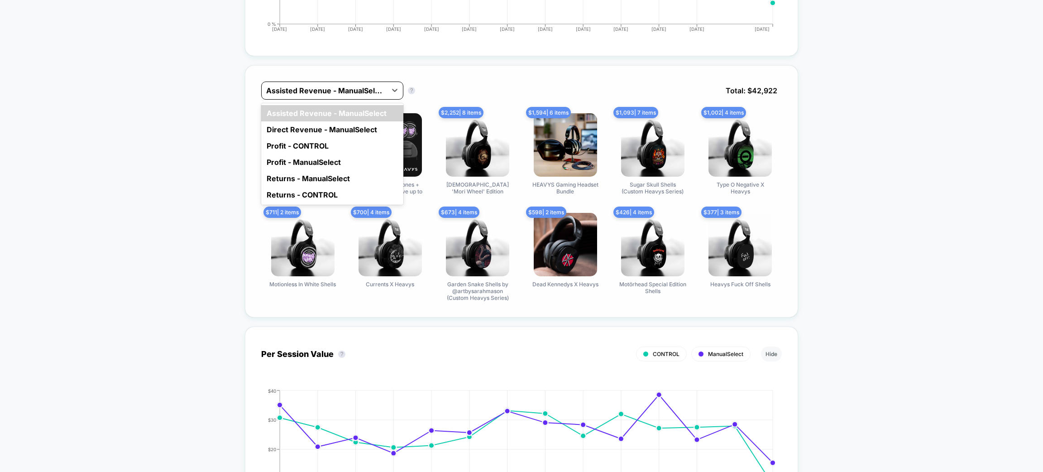
click at [349, 83] on div "Assisted Revenue - ManualSelect" at bounding box center [324, 90] width 125 height 14
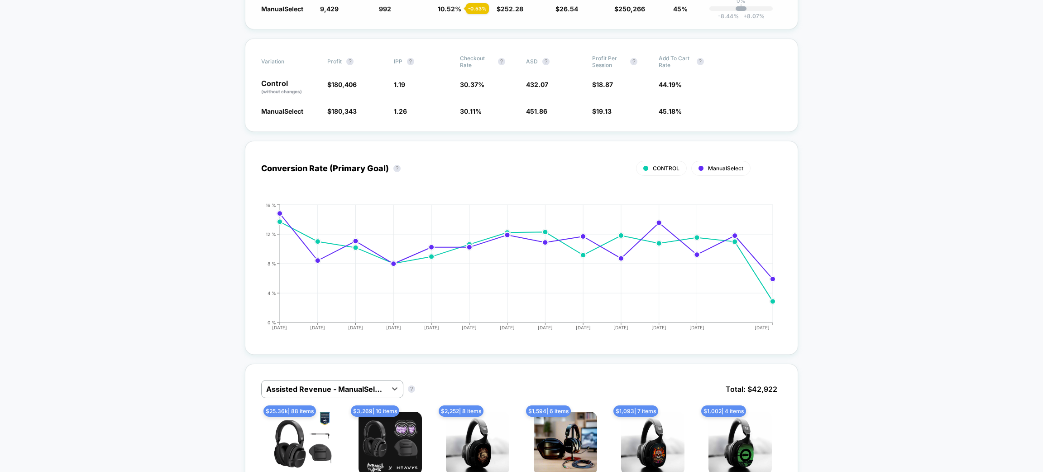
scroll to position [679, 0]
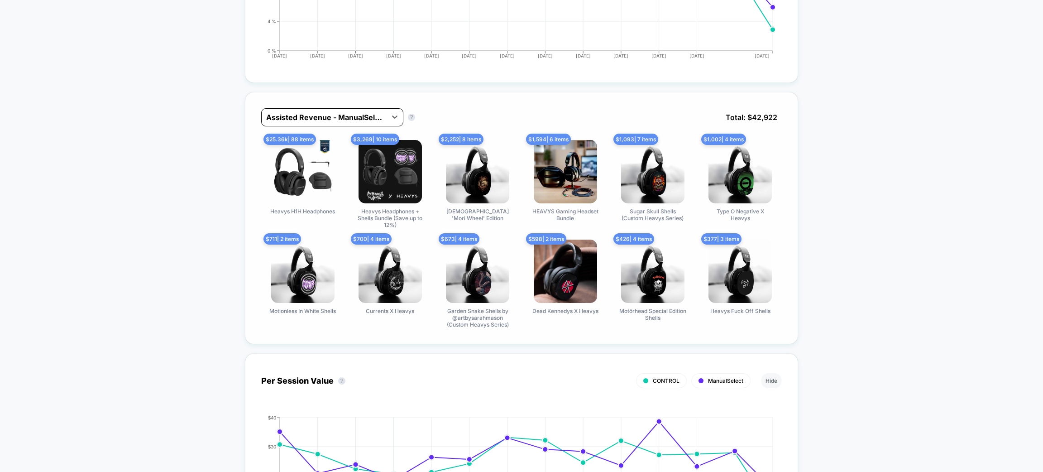
click at [340, 116] on div at bounding box center [324, 117] width 116 height 11
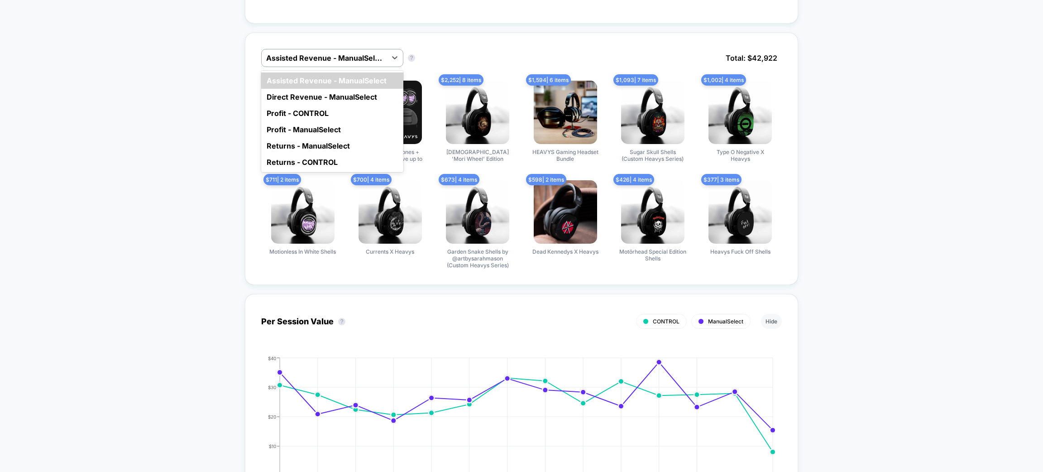
scroll to position [746, 0]
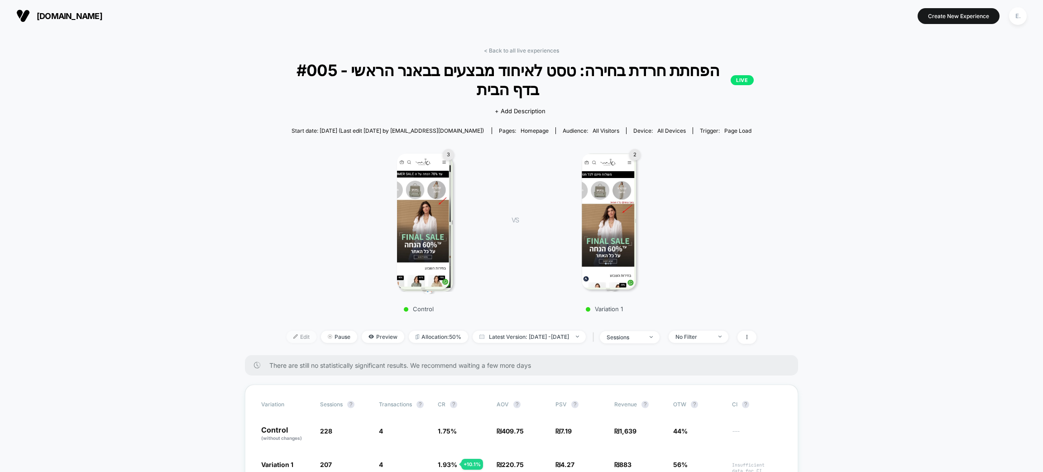
click at [293, 334] on img at bounding box center [295, 336] width 5 height 5
